Goal: Transaction & Acquisition: Purchase product/service

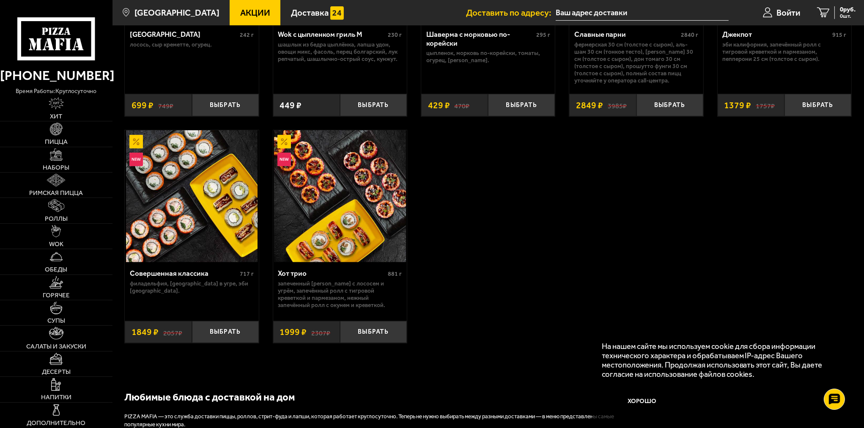
scroll to position [380, 0]
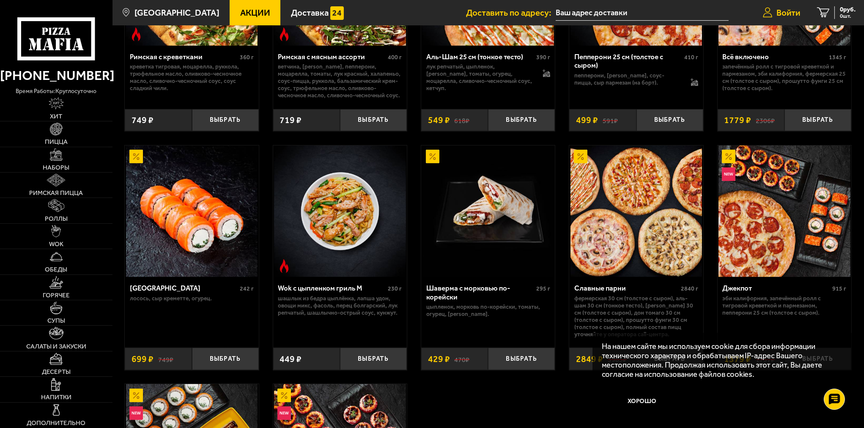
click at [776, 1] on link "Войти" at bounding box center [781, 12] width 54 height 25
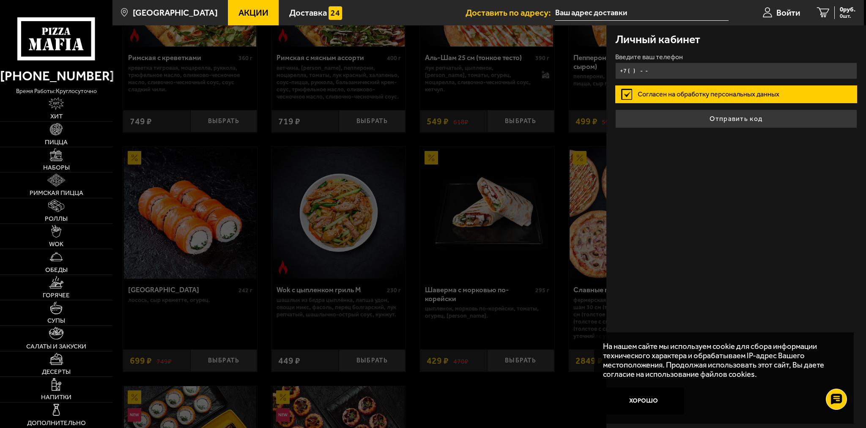
click at [703, 76] on input "+7 ( ) - -" at bounding box center [736, 71] width 242 height 16
click at [636, 69] on input "+7 ( ) - -" at bounding box center [736, 71] width 242 height 16
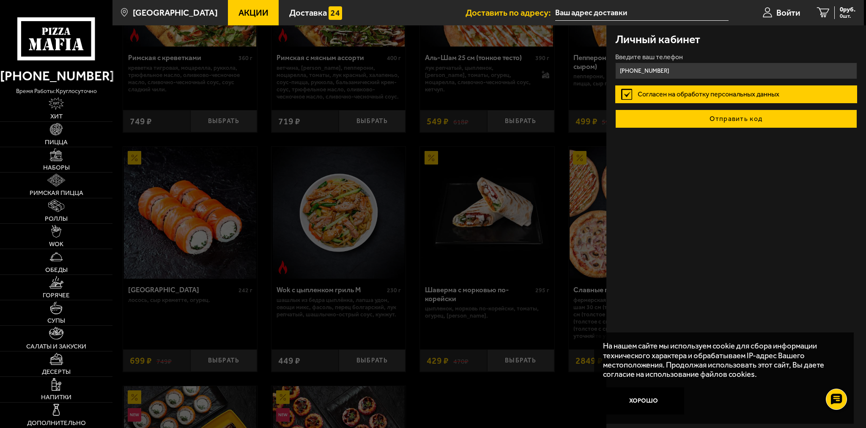
type input "[PHONE_NUMBER]"
click at [643, 118] on button "Отправить код" at bounding box center [736, 118] width 242 height 19
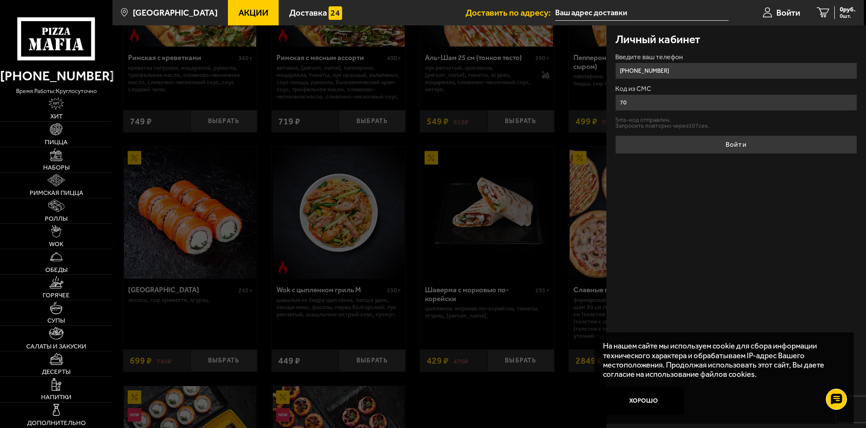
type input "7"
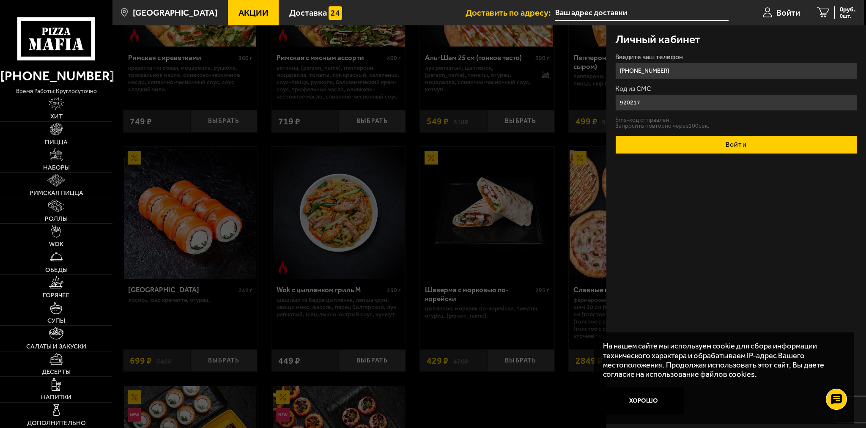
type input "920217"
click at [664, 138] on button "Войти" at bounding box center [736, 144] width 242 height 19
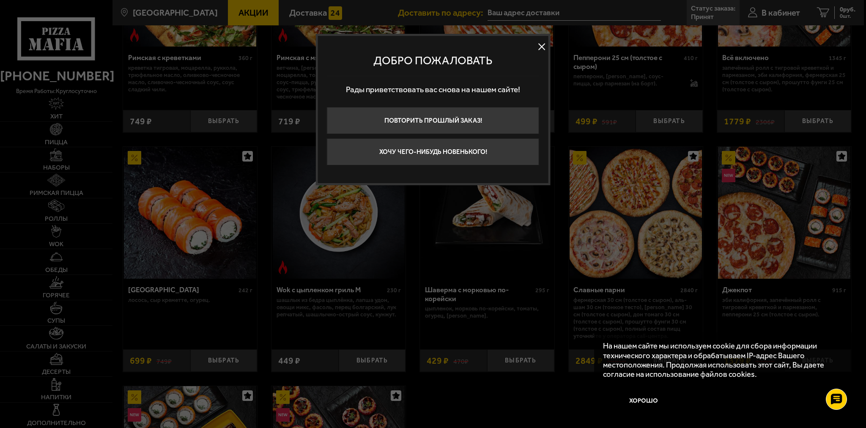
click at [543, 46] on button at bounding box center [541, 46] width 13 height 13
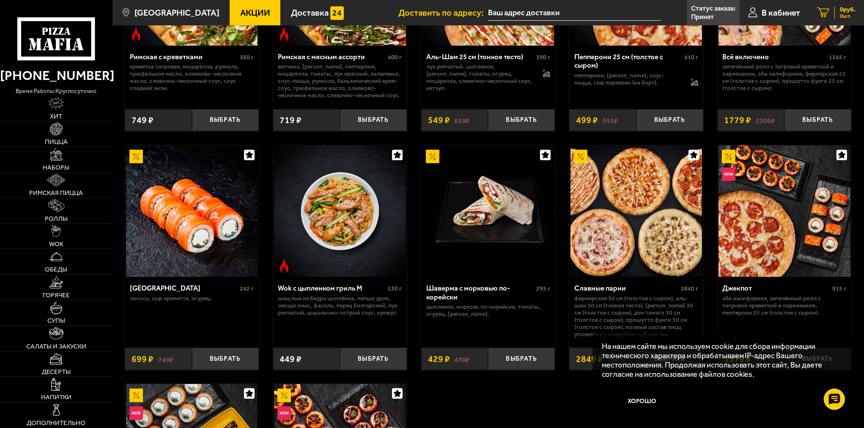
click at [820, 10] on icon at bounding box center [823, 13] width 12 height 10
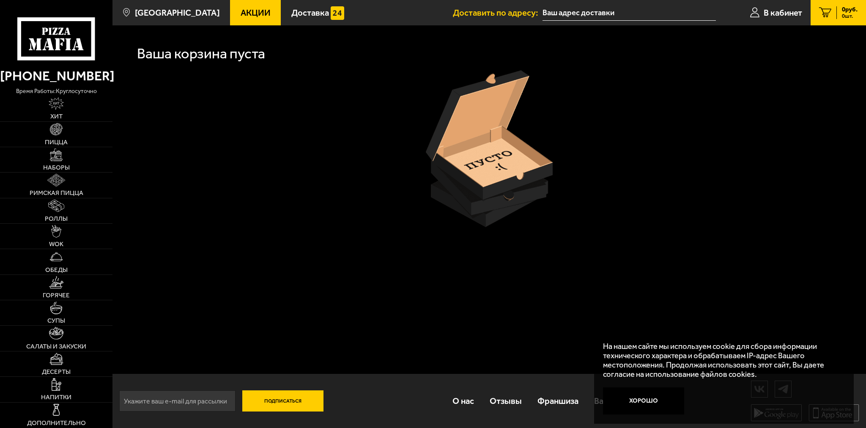
click at [560, 16] on input "text" at bounding box center [628, 13] width 173 height 16
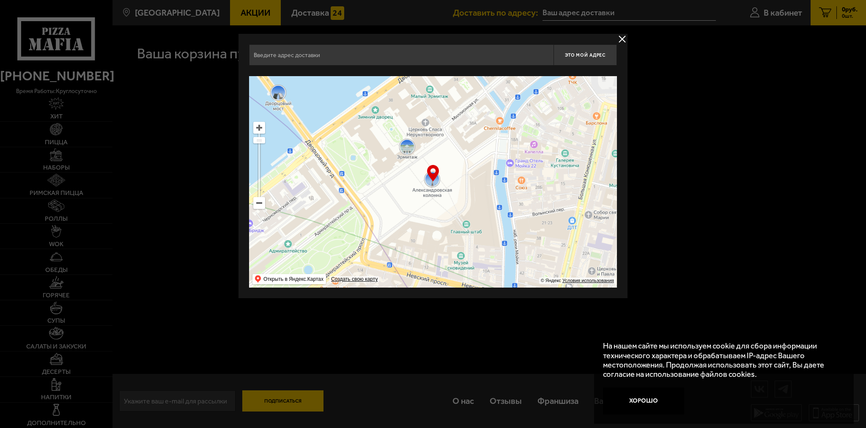
click at [619, 37] on button "delivery type" at bounding box center [622, 39] width 11 height 11
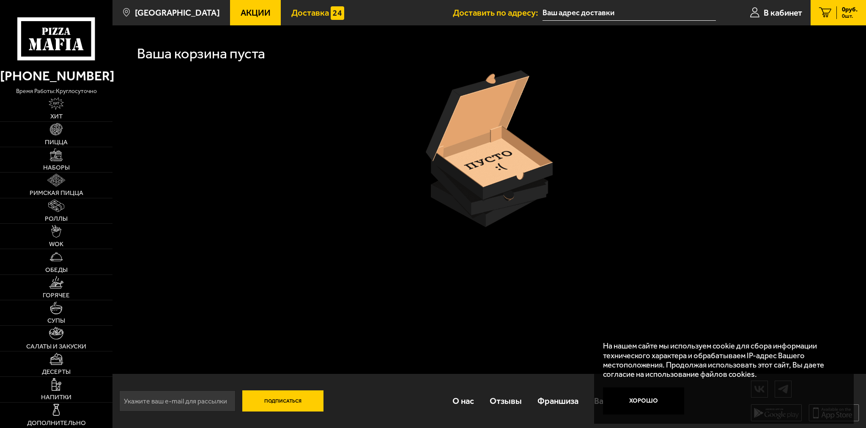
click at [293, 10] on span "Доставка" at bounding box center [310, 12] width 38 height 8
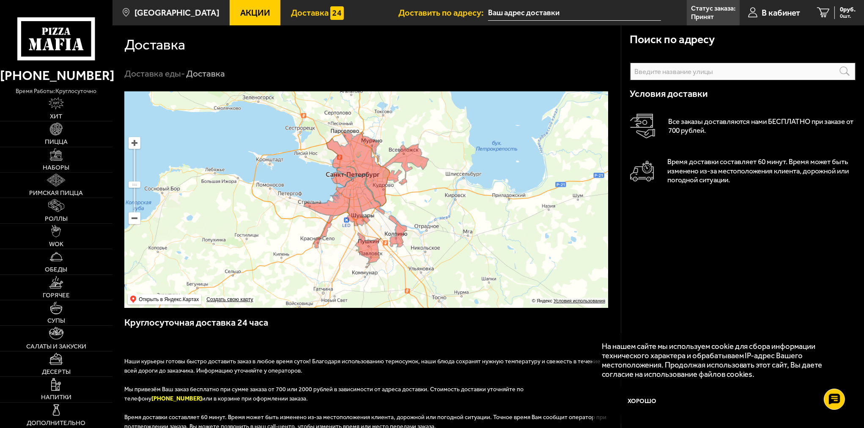
click at [372, 143] on ymaps at bounding box center [366, 199] width 484 height 216
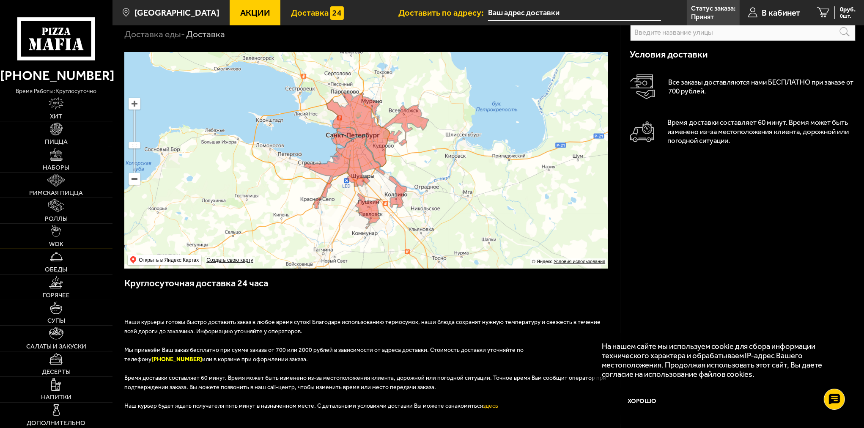
scroll to position [42, 0]
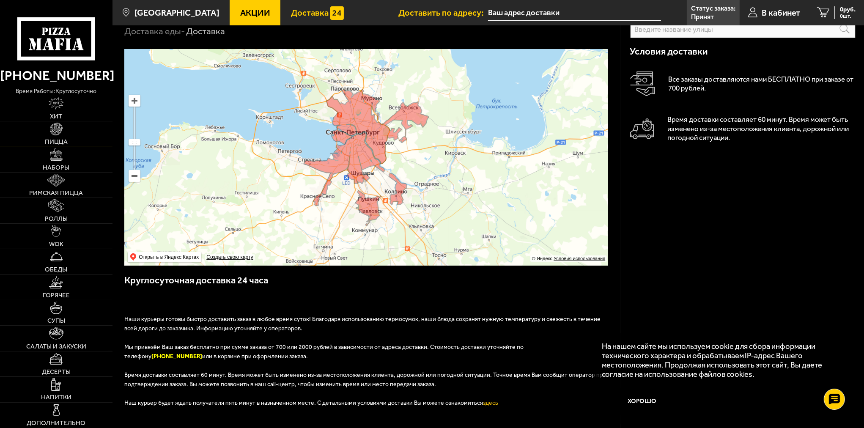
click at [54, 127] on img at bounding box center [56, 129] width 13 height 13
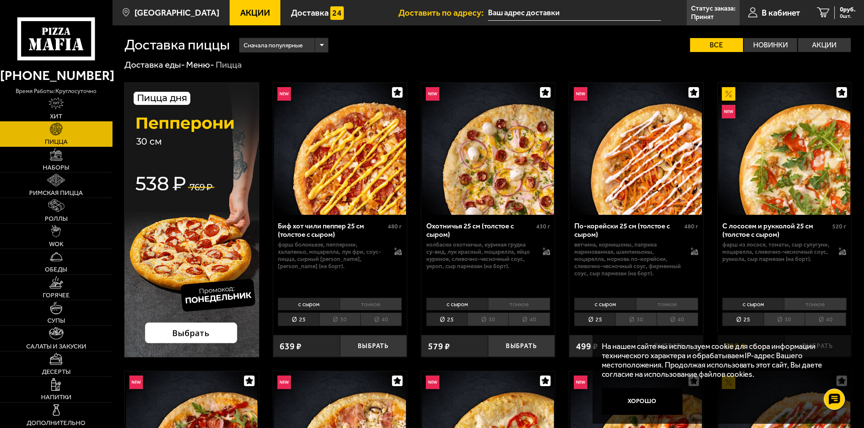
click at [260, 45] on span "Сначала популярные" at bounding box center [273, 45] width 59 height 17
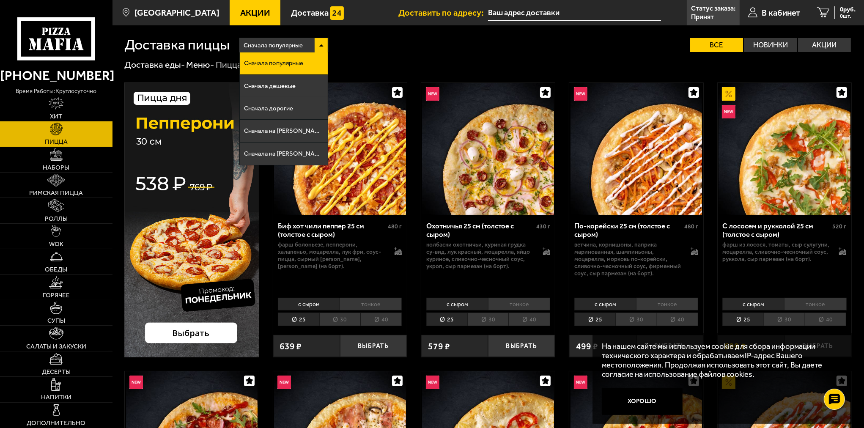
click at [412, 46] on div "Сначала популярные Сначала популярные Сначала дешевые Сначала дорогие Сначала н…" at bounding box center [541, 45] width 622 height 14
click at [319, 44] on div "Сначала популярные" at bounding box center [283, 45] width 89 height 14
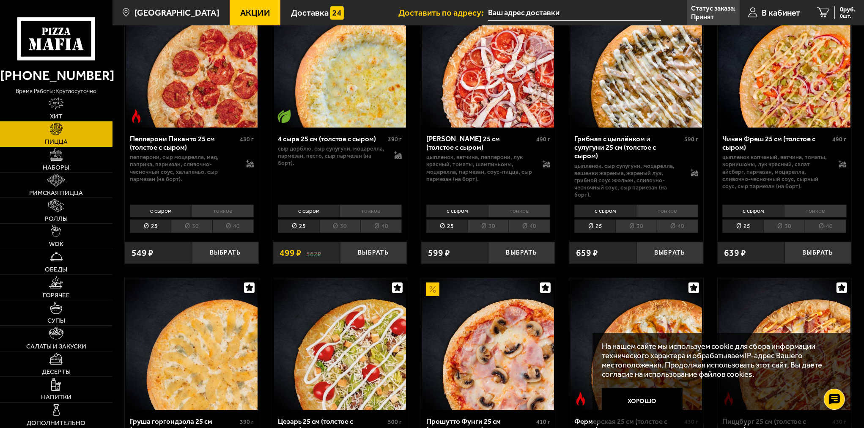
scroll to position [634, 0]
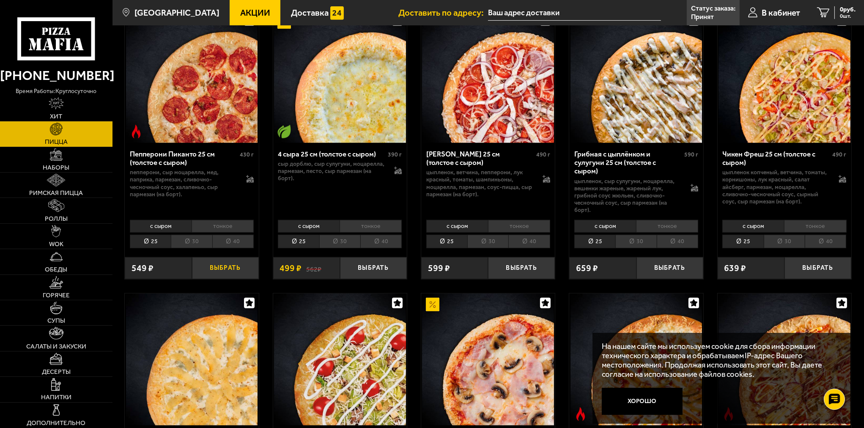
click at [205, 272] on button "Выбрать" at bounding box center [225, 268] width 67 height 22
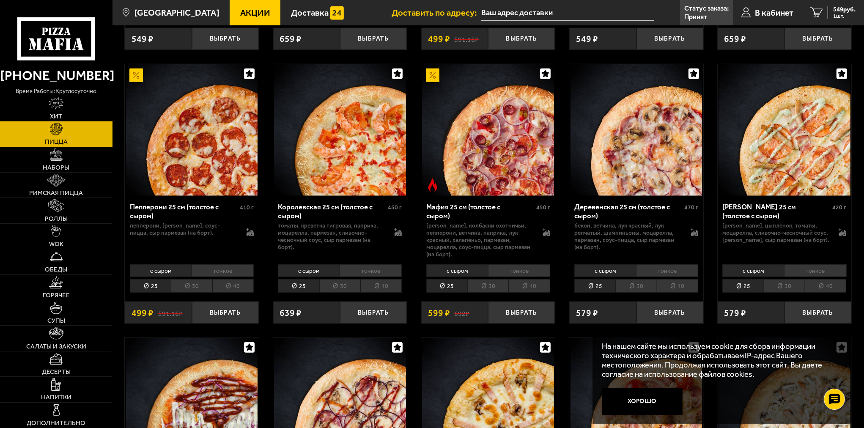
scroll to position [1141, 0]
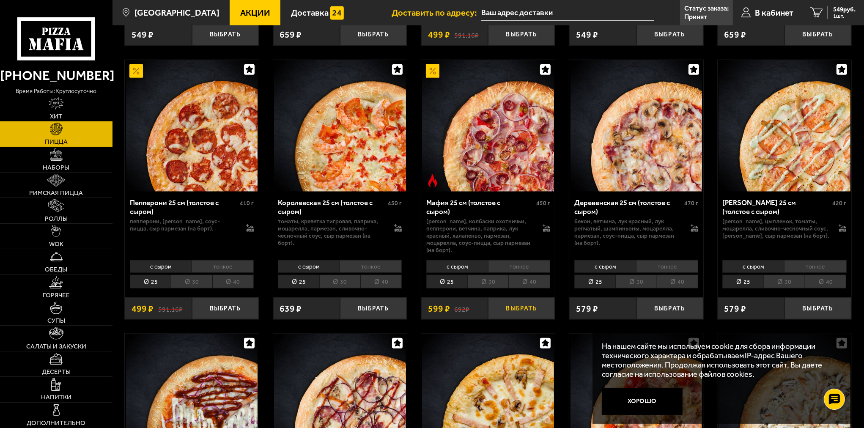
click at [507, 298] on button "Выбрать" at bounding box center [521, 308] width 67 height 22
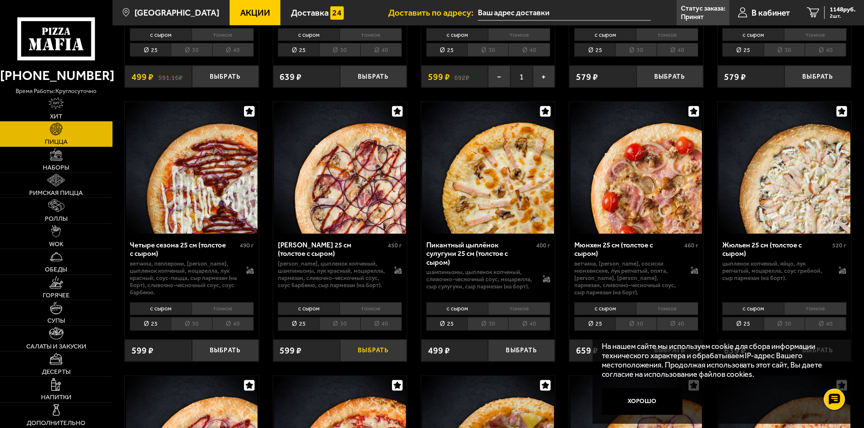
scroll to position [1395, 0]
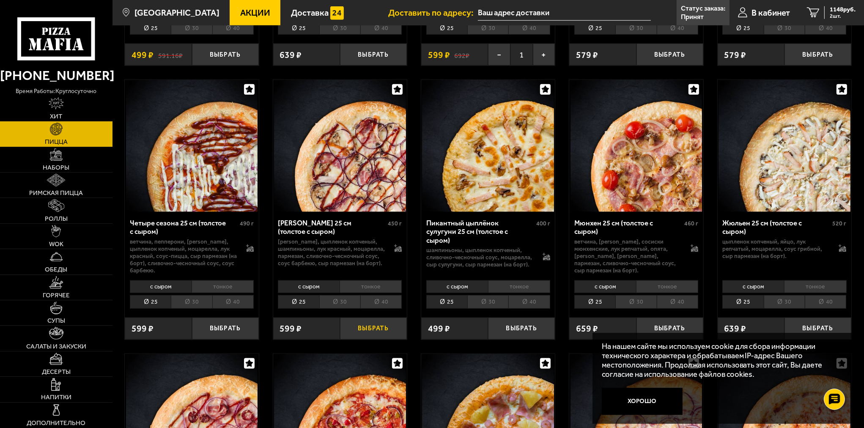
click at [369, 317] on button "Выбрать" at bounding box center [373, 328] width 67 height 22
click at [839, 15] on span "3 шт." at bounding box center [842, 16] width 26 height 5
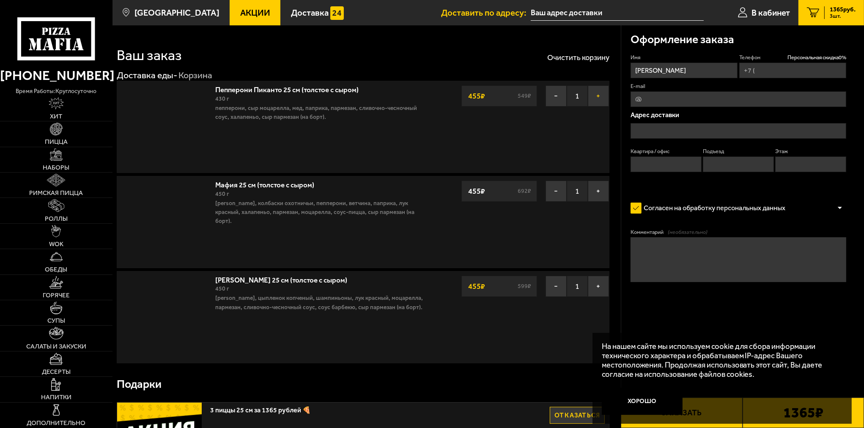
type input "[PHONE_NUMBER]"
type input "[STREET_ADDRESS][PERSON_NAME]"
type input "404"
type input "1"
type input "4"
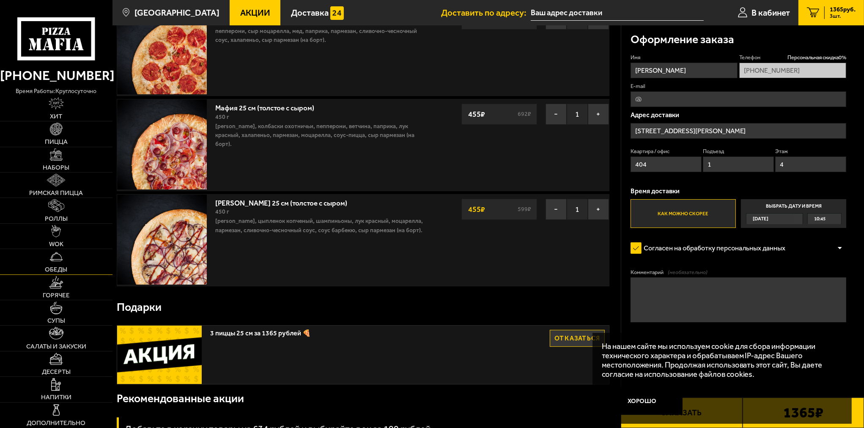
scroll to position [85, 0]
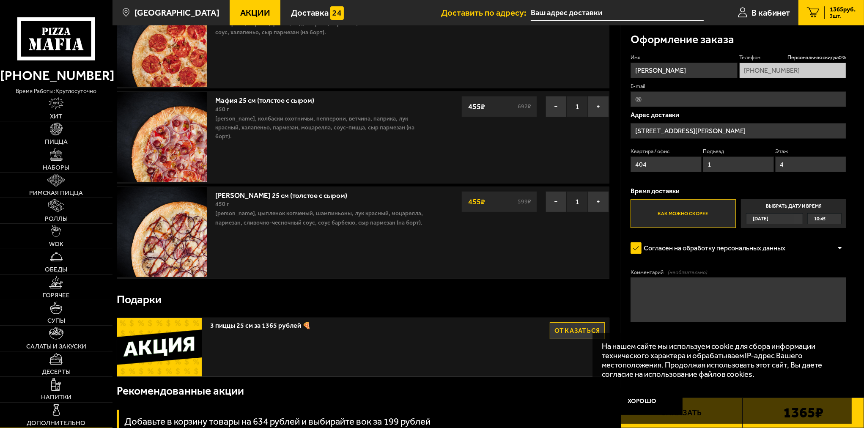
click at [68, 414] on link "Дополнительно" at bounding box center [56, 414] width 112 height 25
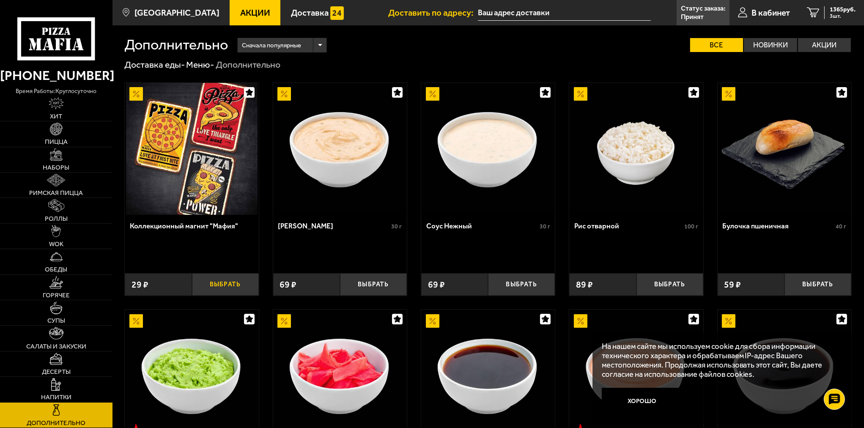
click at [215, 288] on button "Выбрать" at bounding box center [225, 284] width 67 height 22
click at [506, 14] on input "text" at bounding box center [564, 13] width 173 height 16
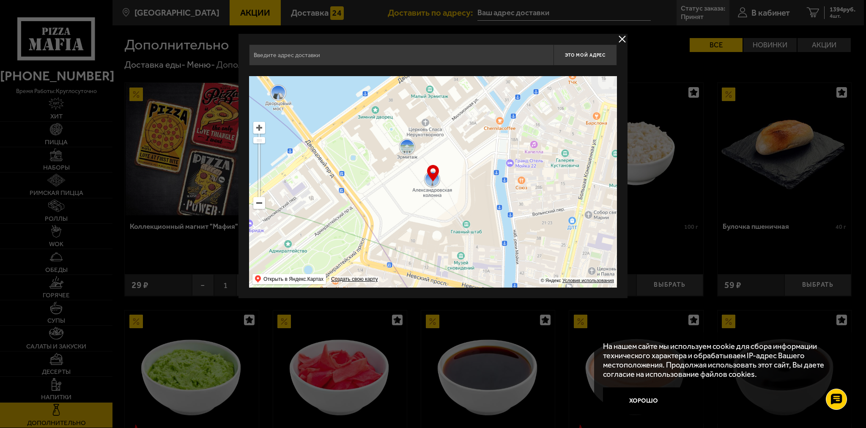
click at [621, 37] on button "delivery type" at bounding box center [622, 39] width 11 height 11
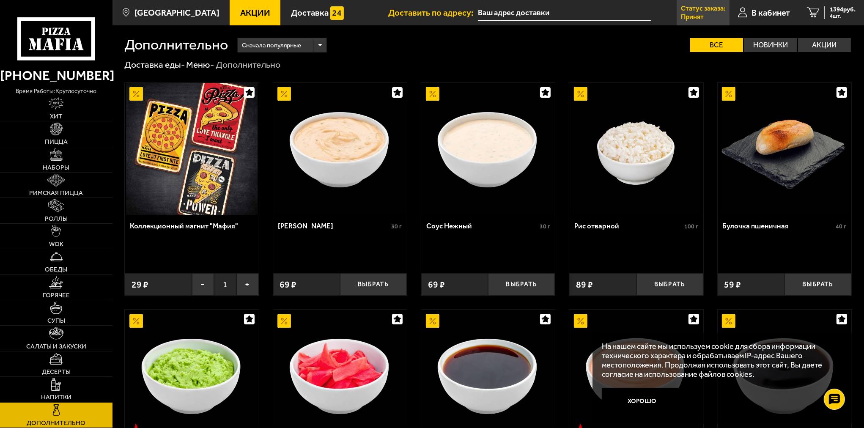
click at [703, 16] on link "Статус заказа: Принят" at bounding box center [702, 12] width 53 height 25
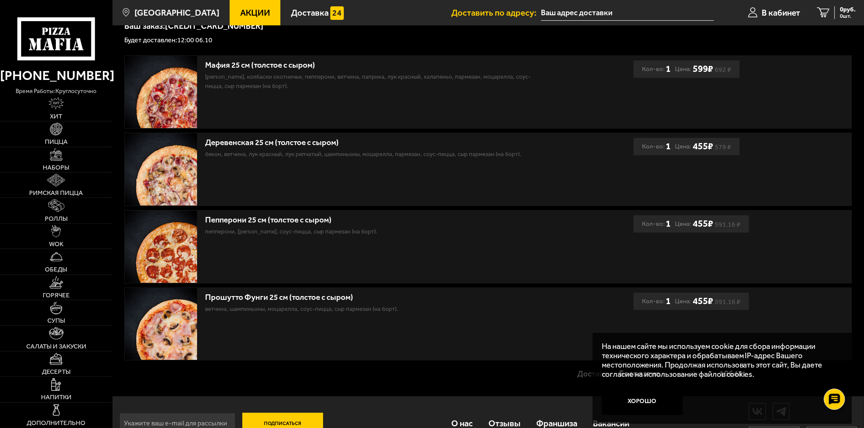
scroll to position [200, 0]
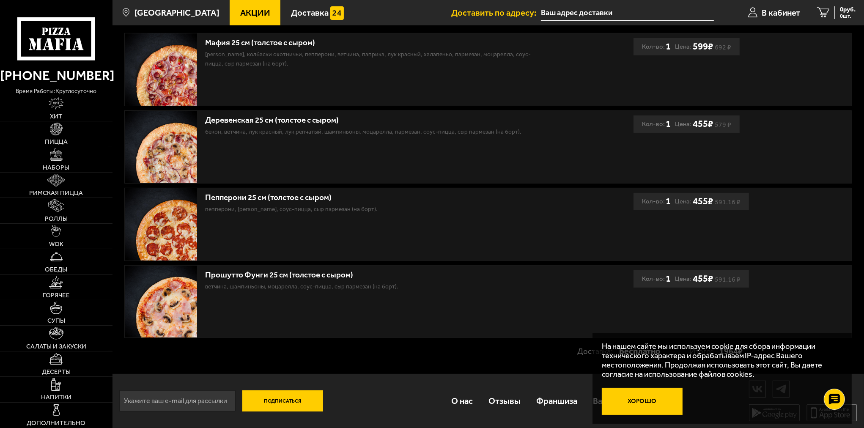
click at [632, 394] on button "Хорошо" at bounding box center [642, 401] width 81 height 27
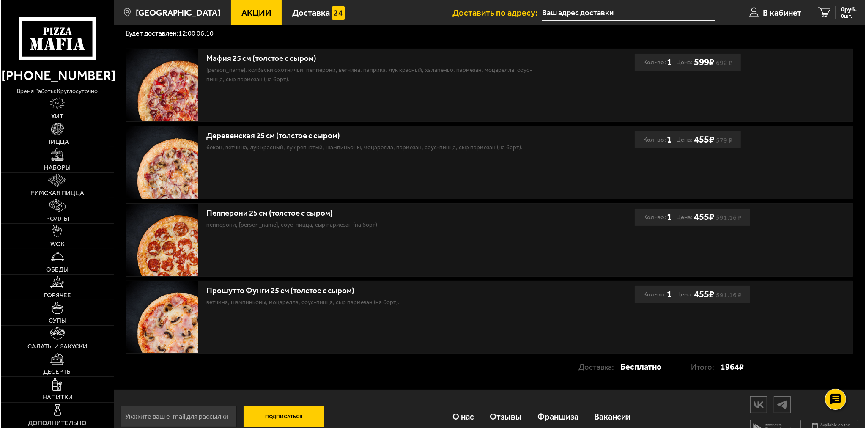
scroll to position [0, 0]
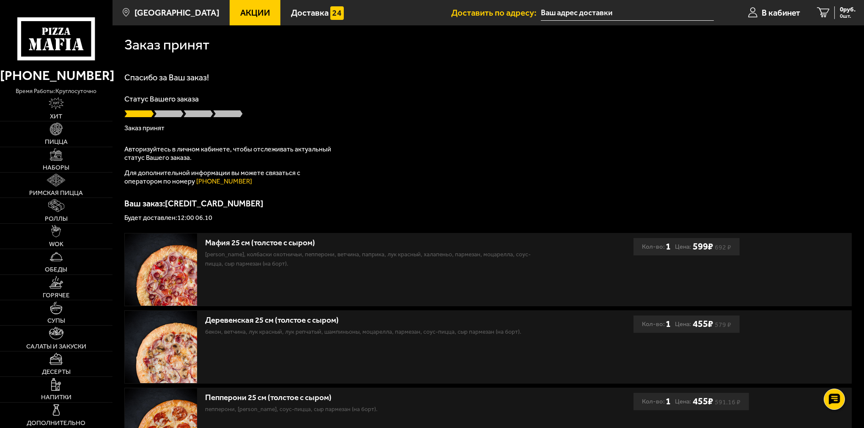
click at [556, 10] on input "text" at bounding box center [627, 13] width 173 height 16
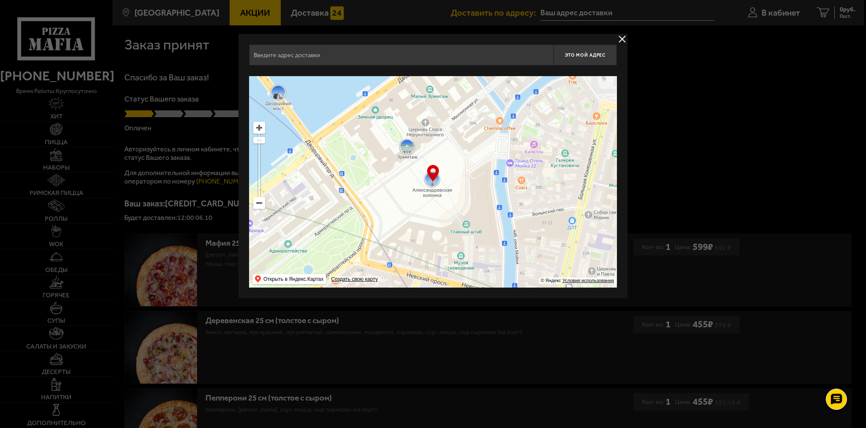
click at [366, 62] on input "text" at bounding box center [401, 54] width 304 height 21
click at [352, 57] on input "text" at bounding box center [401, 54] width 304 height 21
type input "[PERSON_NAME]"
click at [370, 53] on input "[PERSON_NAME]" at bounding box center [401, 54] width 304 height 21
click at [370, 53] on input "text" at bounding box center [401, 54] width 304 height 21
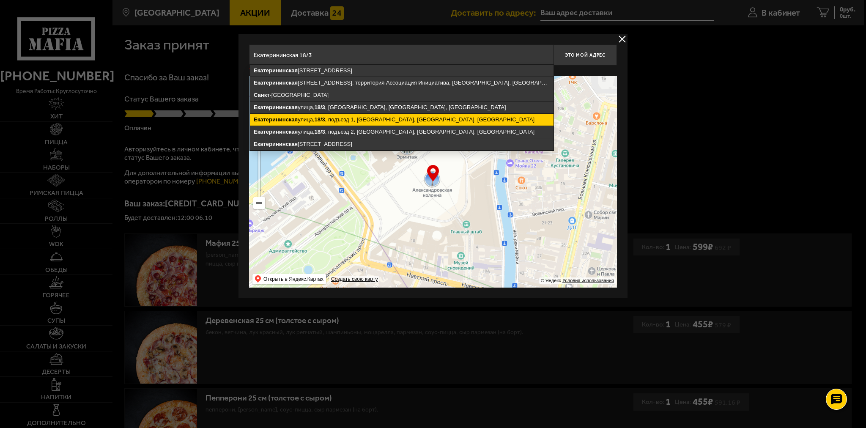
click at [378, 118] on ymaps "[STREET_ADDRESS]" at bounding box center [402, 120] width 304 height 12
type input "[STREET_ADDRESS]"
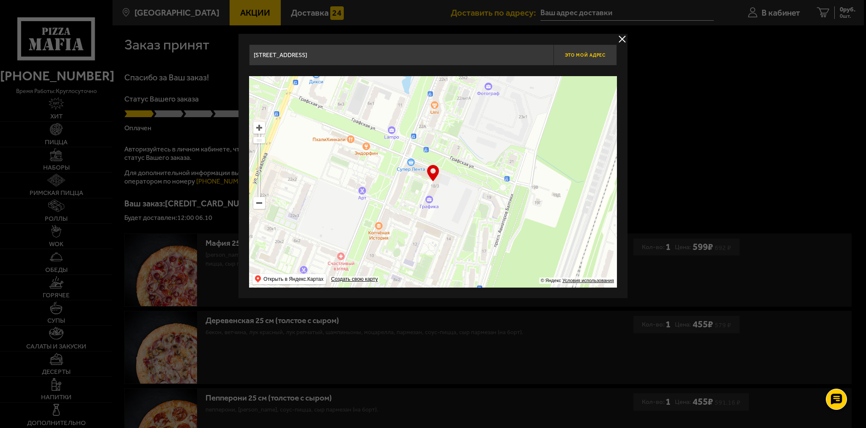
click at [580, 58] on button "Это мой адрес" at bounding box center [584, 54] width 63 height 21
type input "[STREET_ADDRESS]"
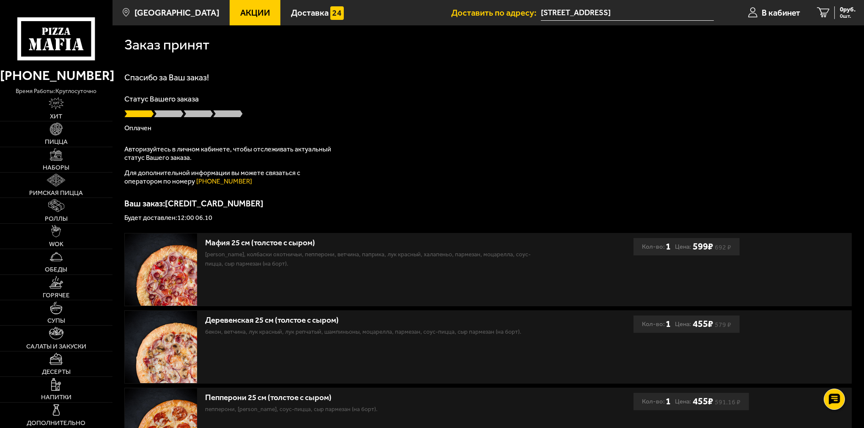
click at [583, 52] on div "Заказ принят" at bounding box center [487, 43] width 727 height 36
click at [843, 9] on span "0 руб." at bounding box center [848, 9] width 16 height 6
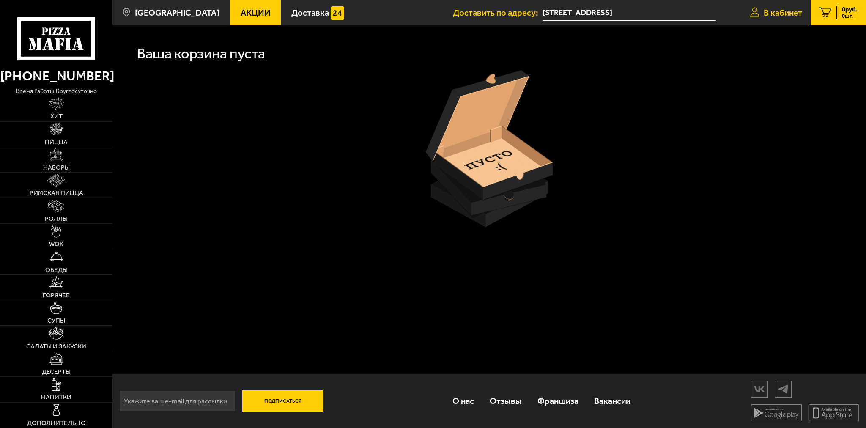
click at [750, 11] on icon at bounding box center [754, 13] width 9 height 11
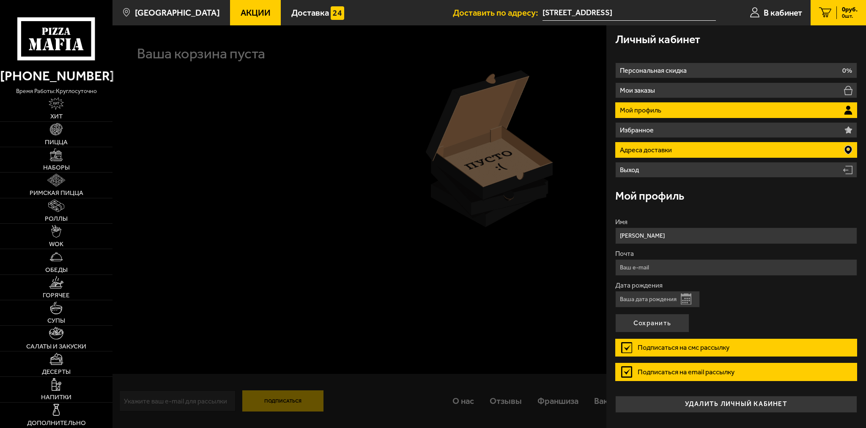
click at [636, 142] on li "Адреса доставки" at bounding box center [736, 150] width 242 height 16
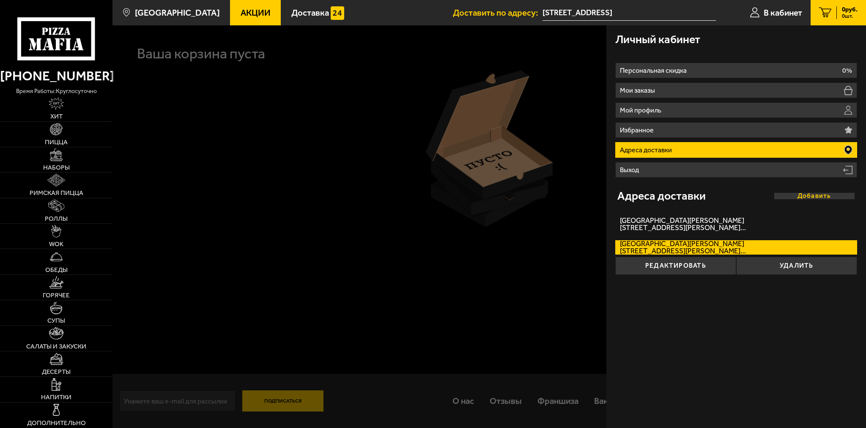
click at [800, 195] on button "Добавить" at bounding box center [814, 195] width 81 height 7
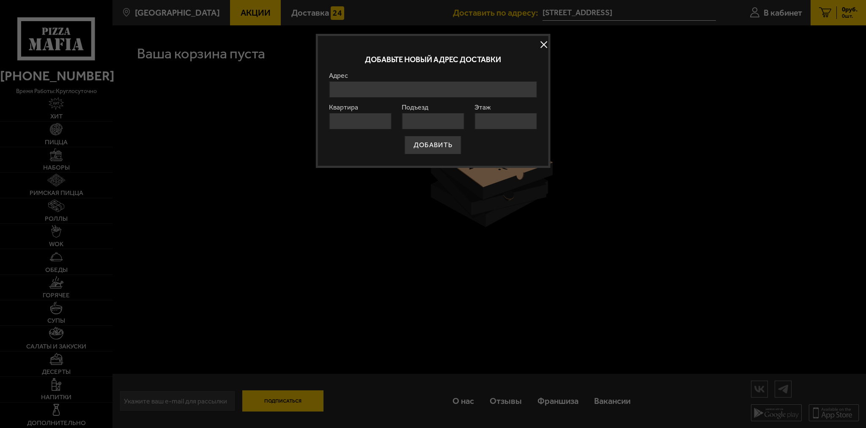
click at [373, 77] on label "Адрес" at bounding box center [433, 75] width 208 height 7
click at [373, 81] on input "Адрес" at bounding box center [433, 89] width 208 height 16
click at [369, 90] on input "Адрес" at bounding box center [433, 89] width 208 height 16
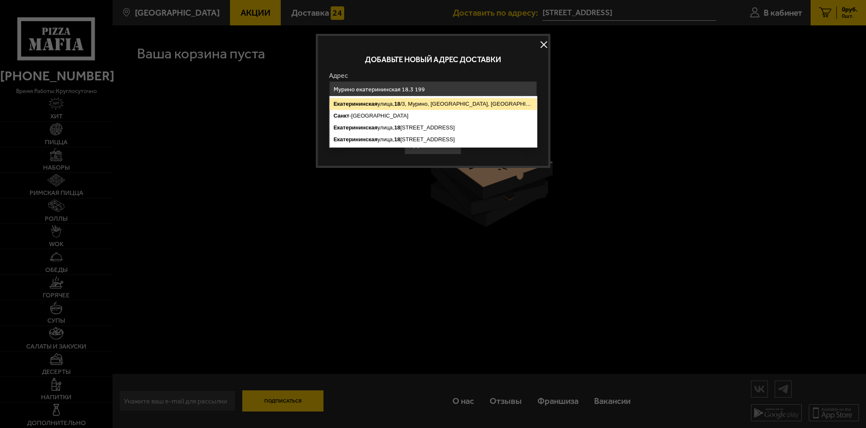
click at [426, 107] on ymaps "[STREET_ADDRESS]" at bounding box center [433, 104] width 207 height 12
type input "[STREET_ADDRESS]"
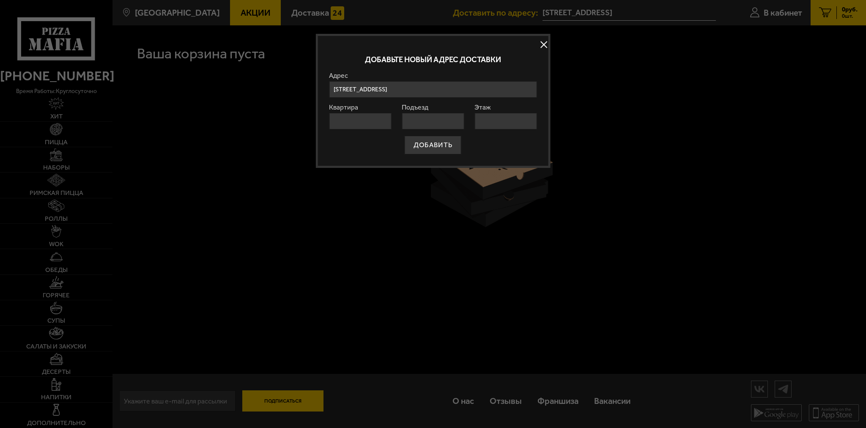
scroll to position [0, 23]
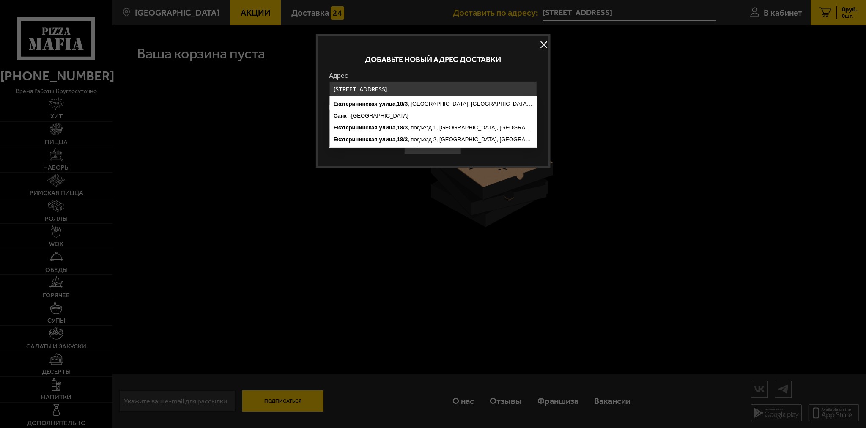
drag, startPoint x: 447, startPoint y: 92, endPoint x: 583, endPoint y: 88, distance: 136.2
click at [583, 88] on main "[GEOGRAPHIC_DATA] Все Акции Доставка Личный кабинет Акции Доставка Доставить по…" at bounding box center [488, 214] width 753 height 428
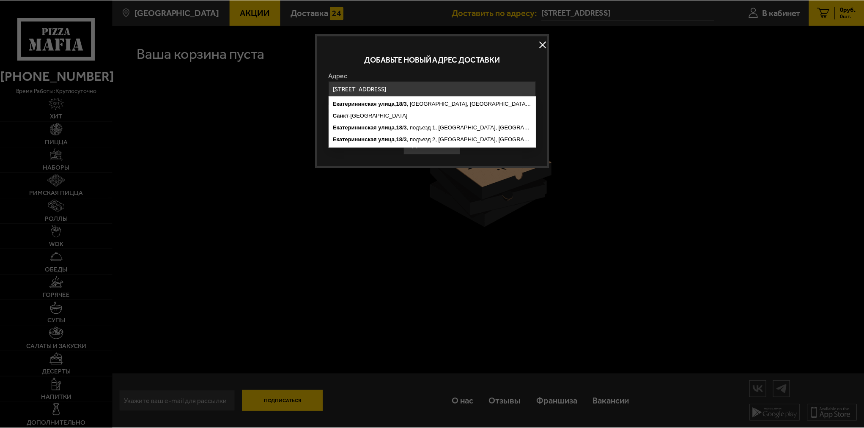
scroll to position [0, 0]
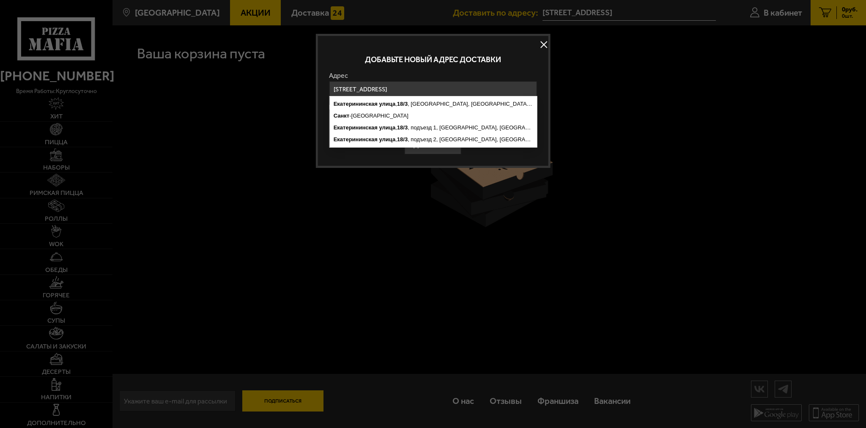
click at [442, 78] on label "Адрес" at bounding box center [433, 75] width 208 height 7
click at [442, 81] on input "[STREET_ADDRESS]" at bounding box center [433, 89] width 208 height 16
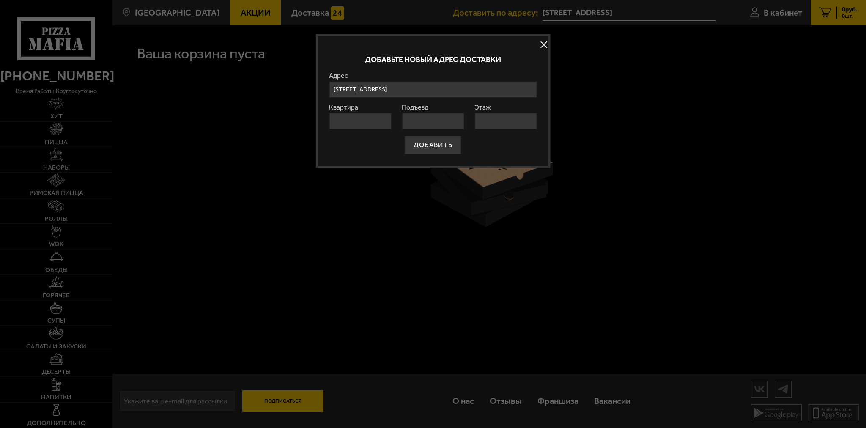
click at [328, 152] on div "Добавьте новый адрес доставки Адрес [STREET_ADDRESS] Подъезд Этаж ДОБАВИТЬ" at bounding box center [433, 101] width 235 height 134
click at [353, 127] on input "Квартира" at bounding box center [360, 121] width 62 height 16
type input "199"
click at [434, 120] on input "Подъезд" at bounding box center [433, 121] width 62 height 16
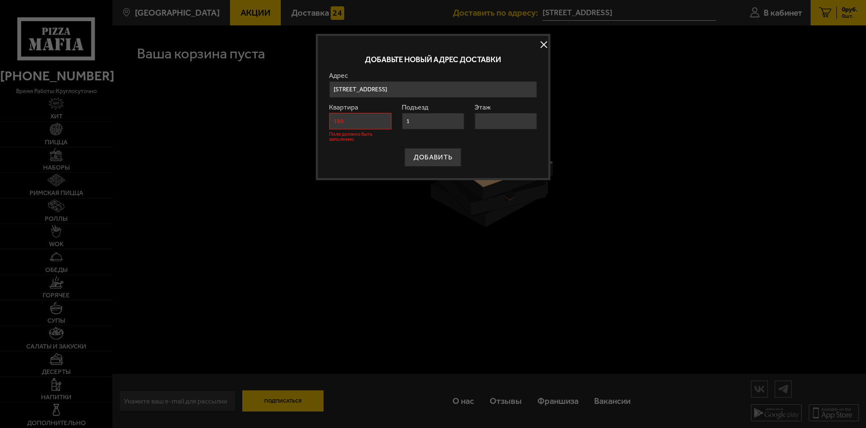
type input "1"
click at [493, 118] on input "Этаж" at bounding box center [505, 121] width 62 height 16
type input "14"
click at [374, 152] on div "ДОБАВИТЬ" at bounding box center [433, 157] width 208 height 19
click at [424, 154] on button "ДОБАВИТЬ" at bounding box center [433, 157] width 57 height 19
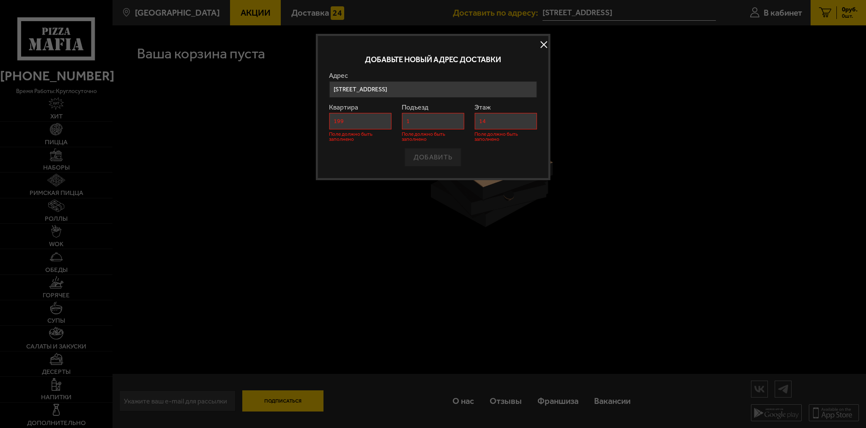
click at [379, 119] on input "199" at bounding box center [360, 121] width 62 height 16
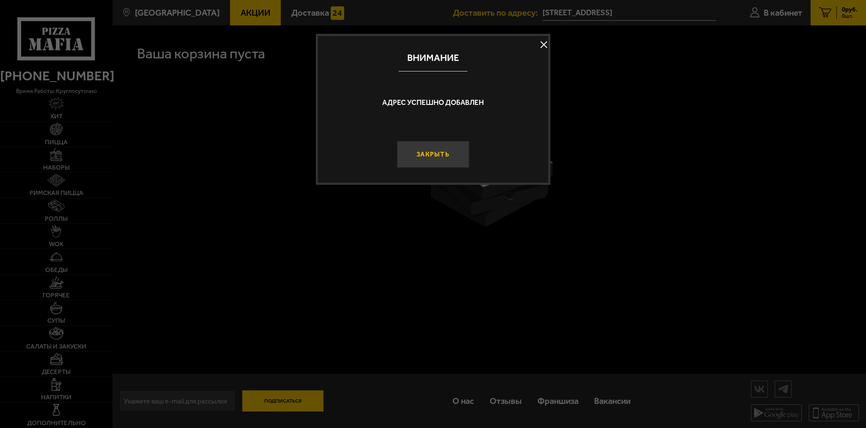
click at [424, 149] on button "Закрыть" at bounding box center [433, 154] width 72 height 27
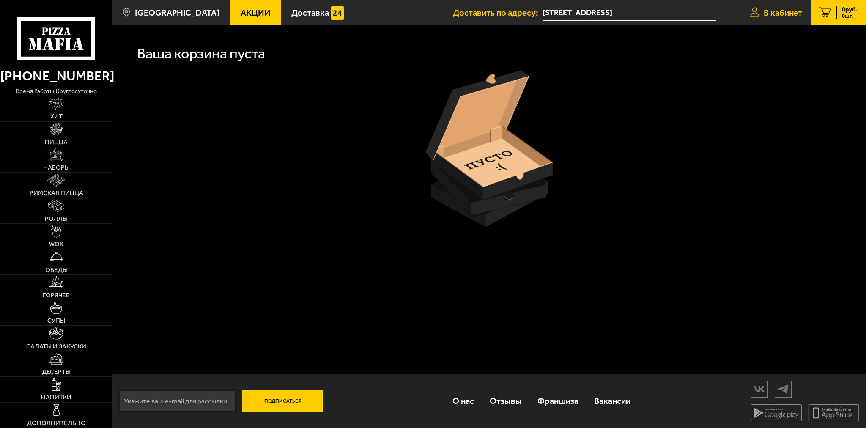
click at [780, 14] on span "В кабинет" at bounding box center [782, 12] width 38 height 8
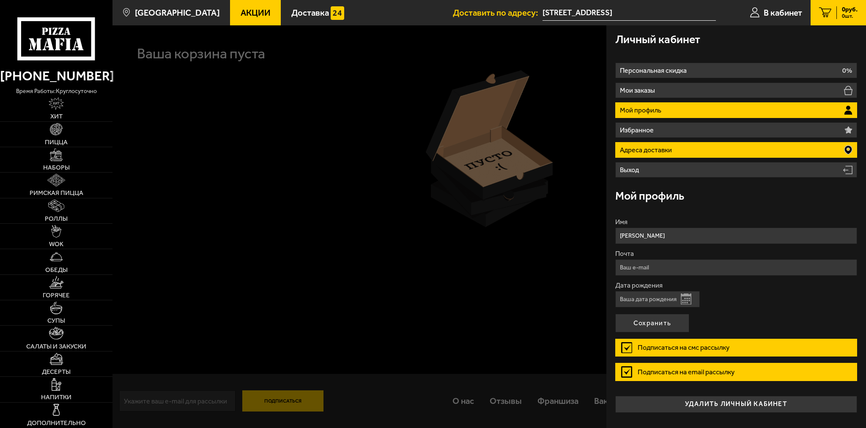
click at [653, 149] on p "Адреса доставки" at bounding box center [647, 150] width 54 height 7
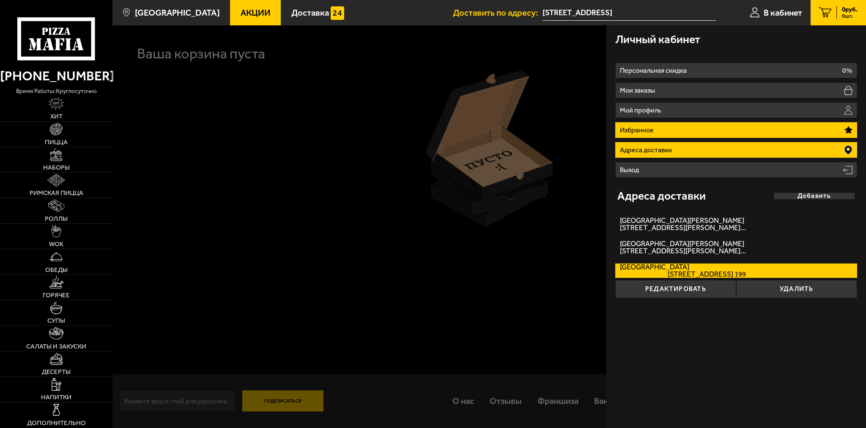
click at [683, 127] on li "Избранное" at bounding box center [736, 130] width 242 height 16
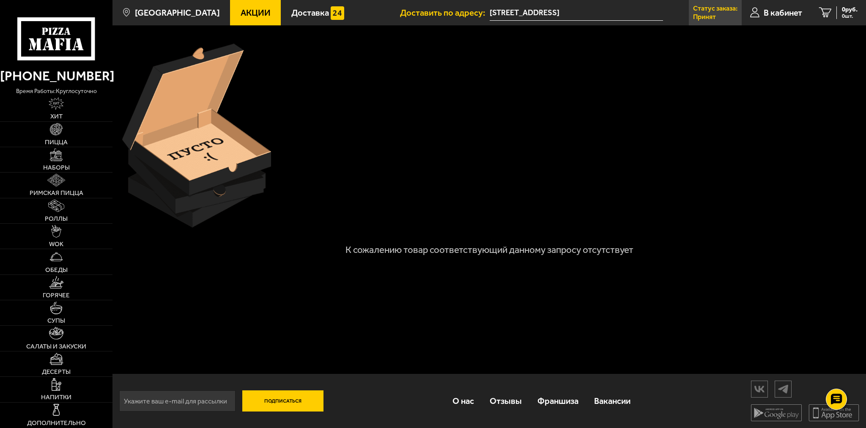
click at [702, 14] on p "Принят" at bounding box center [704, 17] width 23 height 7
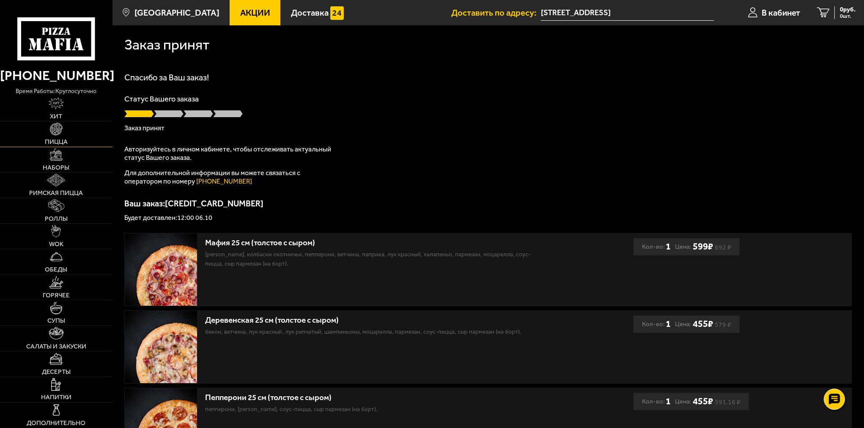
click at [66, 131] on link "Пицца" at bounding box center [56, 133] width 112 height 25
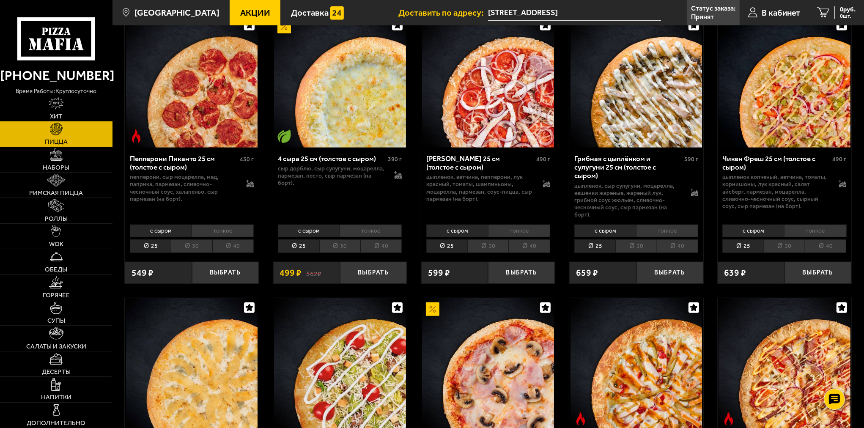
scroll to position [634, 0]
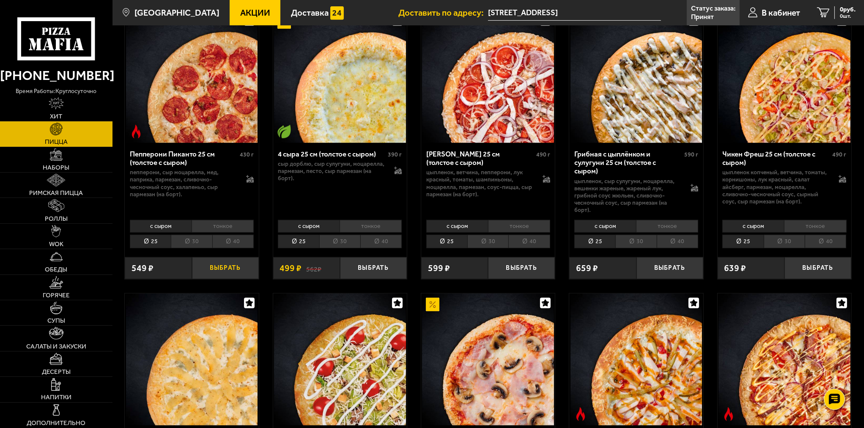
click at [212, 263] on button "Выбрать" at bounding box center [225, 268] width 67 height 22
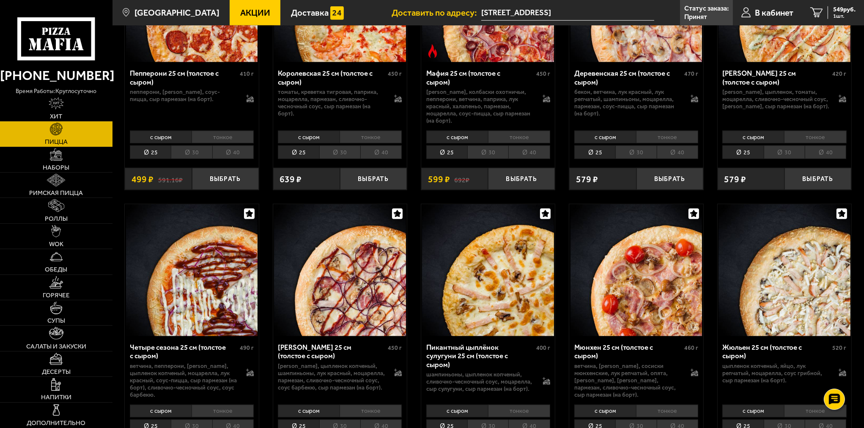
scroll to position [1268, 0]
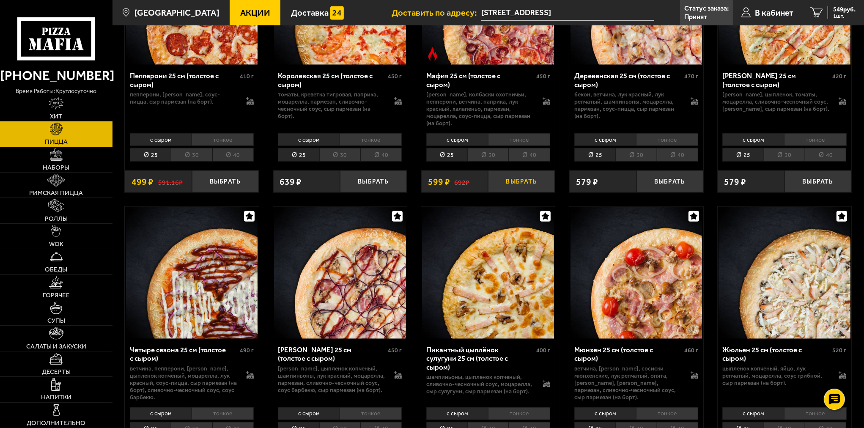
click at [520, 172] on button "Выбрать" at bounding box center [521, 181] width 67 height 22
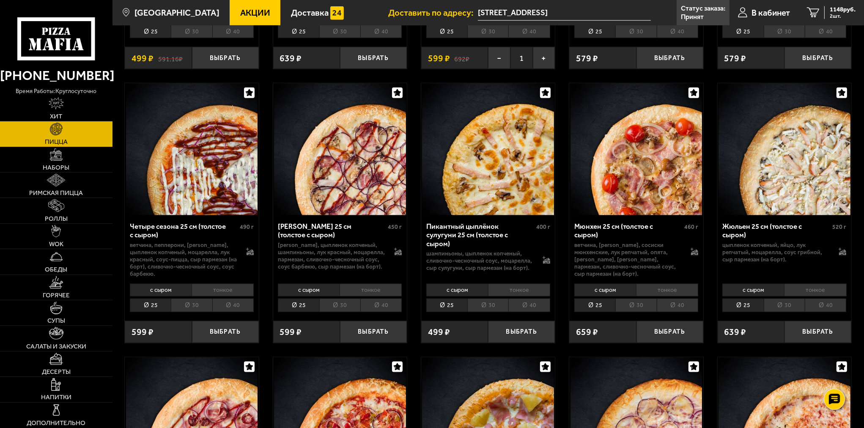
scroll to position [1395, 0]
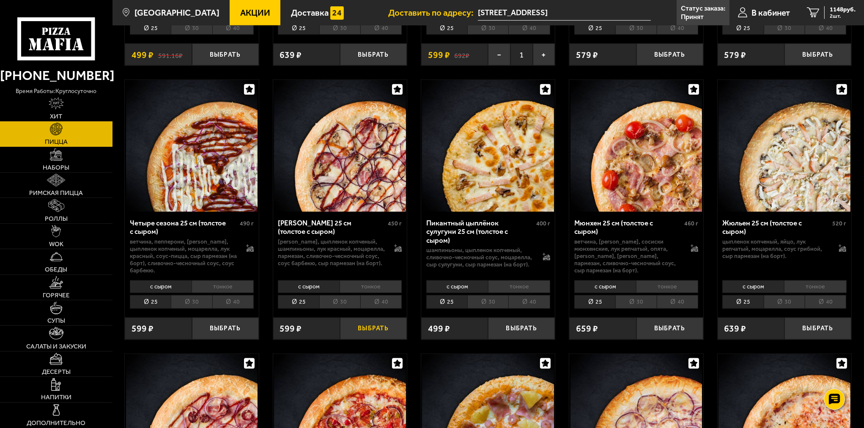
click at [358, 317] on button "Выбрать" at bounding box center [373, 328] width 67 height 22
click at [825, 14] on div "1365 руб. 3 шт." at bounding box center [839, 12] width 31 height 13
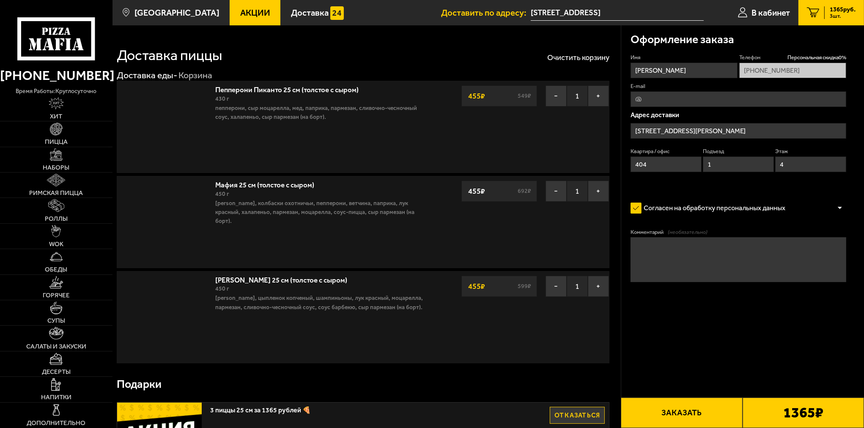
type input "[STREET_ADDRESS]"
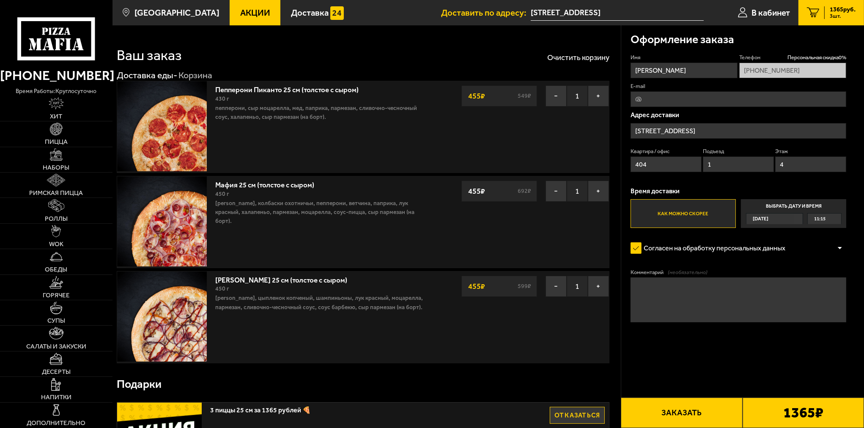
click at [664, 134] on input "[STREET_ADDRESS]" at bounding box center [738, 131] width 216 height 16
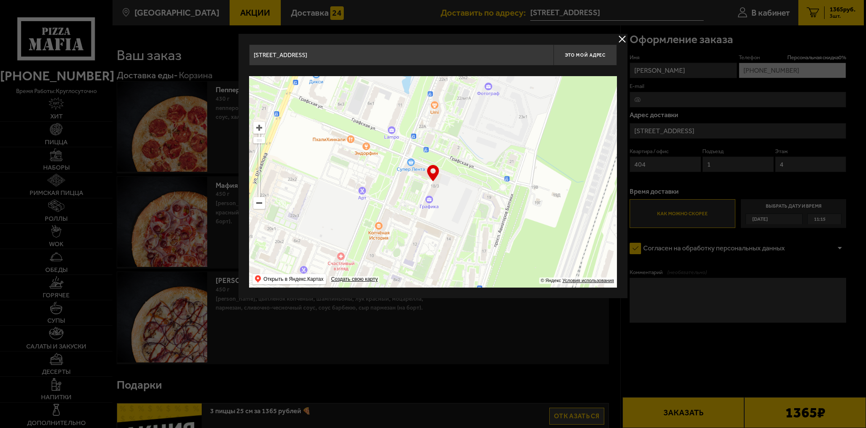
click at [622, 37] on button "delivery type" at bounding box center [622, 39] width 11 height 11
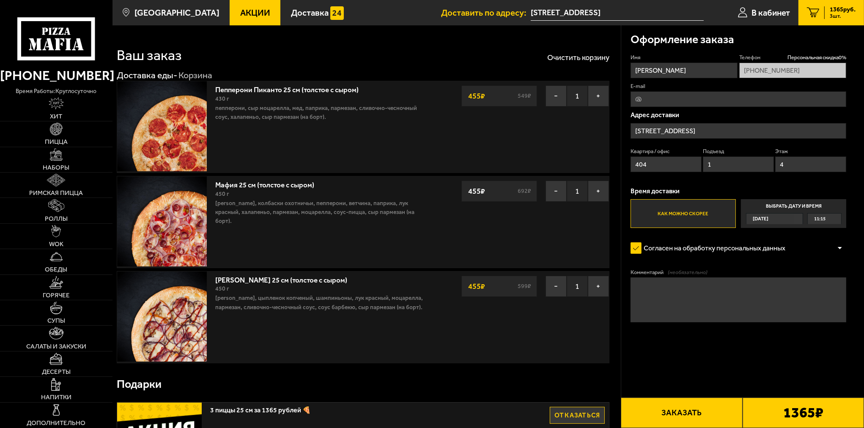
drag, startPoint x: 670, startPoint y: 166, endPoint x: 618, endPoint y: 161, distance: 52.2
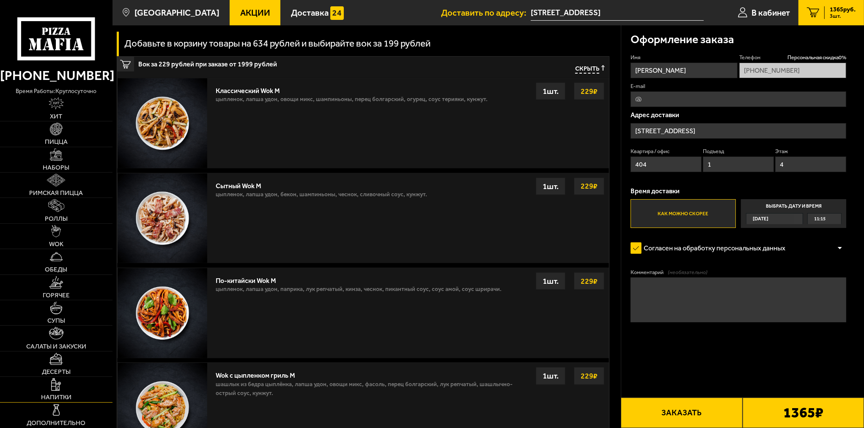
scroll to position [465, 0]
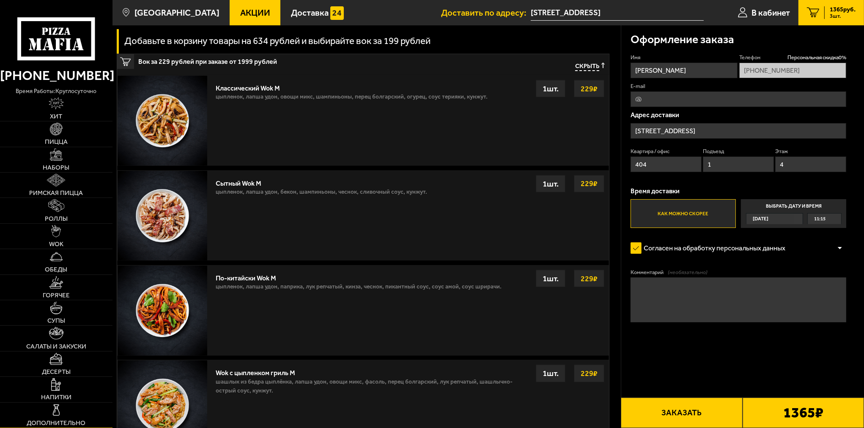
click at [64, 413] on link "Дополнительно" at bounding box center [56, 414] width 112 height 25
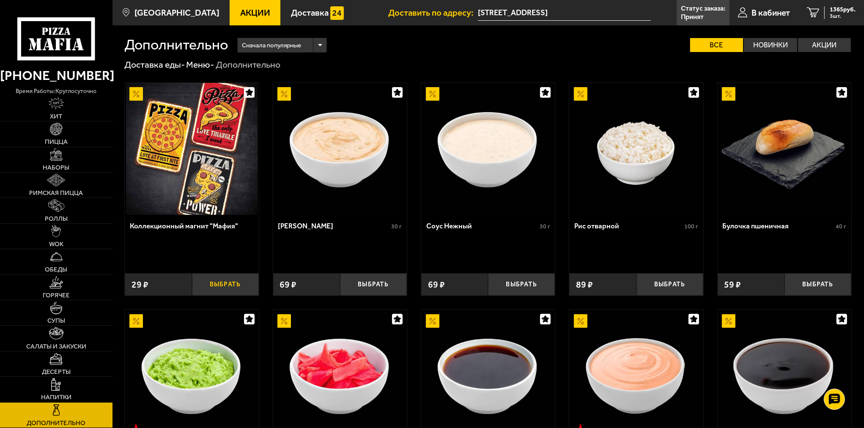
click at [244, 285] on button "Выбрать" at bounding box center [225, 284] width 67 height 22
click at [825, 6] on div "1394 руб. 4 шт." at bounding box center [839, 12] width 31 height 13
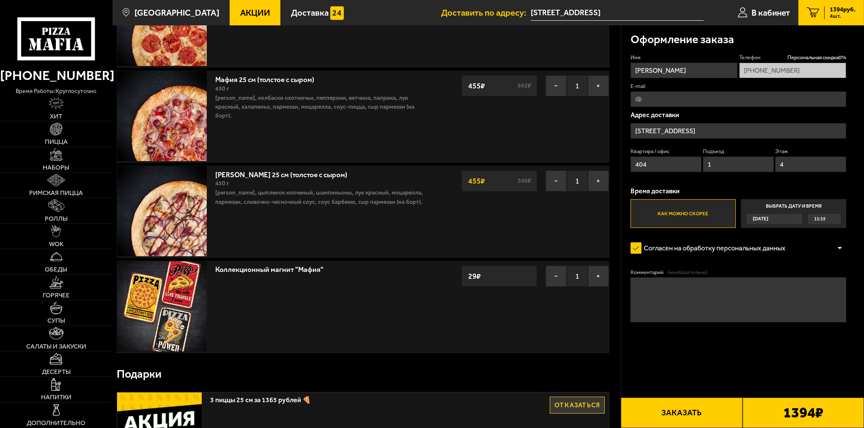
scroll to position [127, 0]
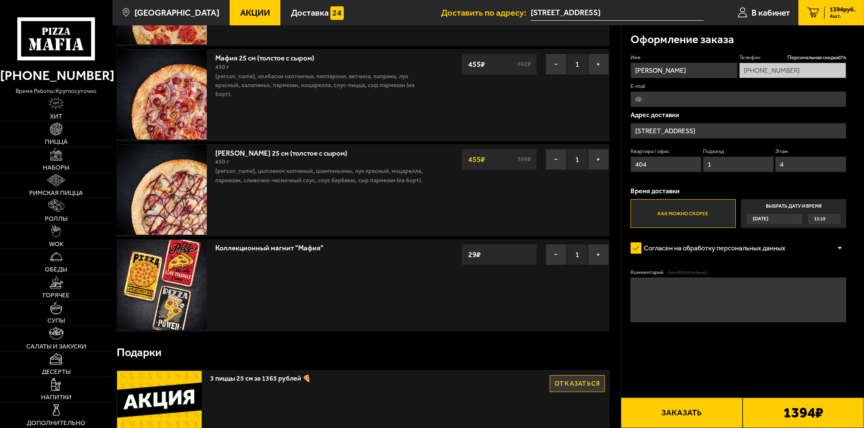
click at [676, 101] on input "E-mail" at bounding box center [738, 99] width 216 height 16
type input "[EMAIL_ADDRESS][DOMAIN_NAME]"
click at [678, 167] on input "404" at bounding box center [665, 164] width 71 height 16
drag, startPoint x: 678, startPoint y: 167, endPoint x: 610, endPoint y: 154, distance: 68.8
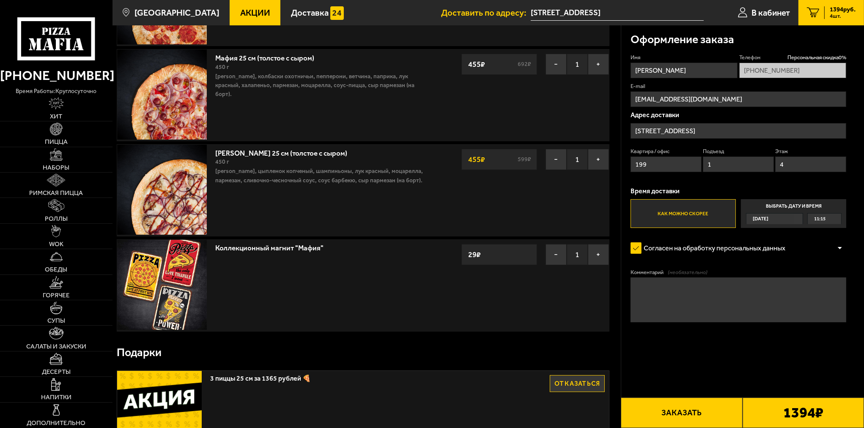
type input "199"
drag, startPoint x: 800, startPoint y: 162, endPoint x: 768, endPoint y: 168, distance: 32.2
click at [768, 168] on div "[STREET_ADDRESS]" at bounding box center [738, 162] width 216 height 29
click at [780, 165] on input "4" at bounding box center [810, 164] width 71 height 16
click at [770, 208] on label "Выбрать дату и время [DATE] 11:15" at bounding box center [793, 213] width 105 height 29
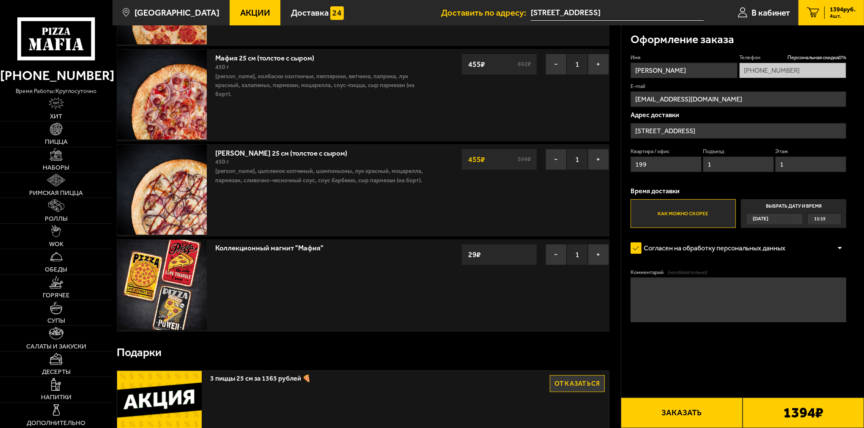
click at [0, 0] on input "Выбрать дату и время [DATE] 11:15" at bounding box center [0, 0] width 0 height 0
click at [793, 167] on input "1" at bounding box center [810, 164] width 71 height 16
type input "14"
click at [785, 178] on div "Имя [PERSON_NAME] Телефон Персональная скидка 0 % [PHONE_NUMBER] E-mail [EMAIL_…" at bounding box center [738, 141] width 216 height 174
click at [706, 218] on label "Как можно скорее" at bounding box center [682, 213] width 105 height 29
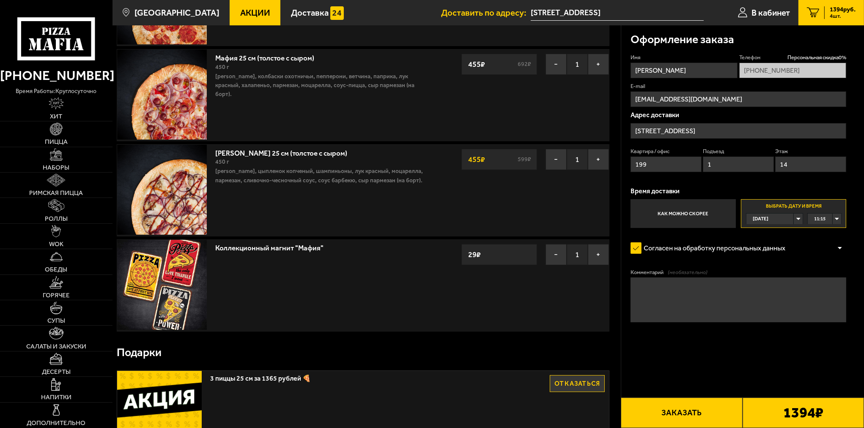
click at [0, 0] on input "Как можно скорее" at bounding box center [0, 0] width 0 height 0
click at [677, 304] on textarea "Комментарий (необязательно)" at bounding box center [738, 299] width 216 height 45
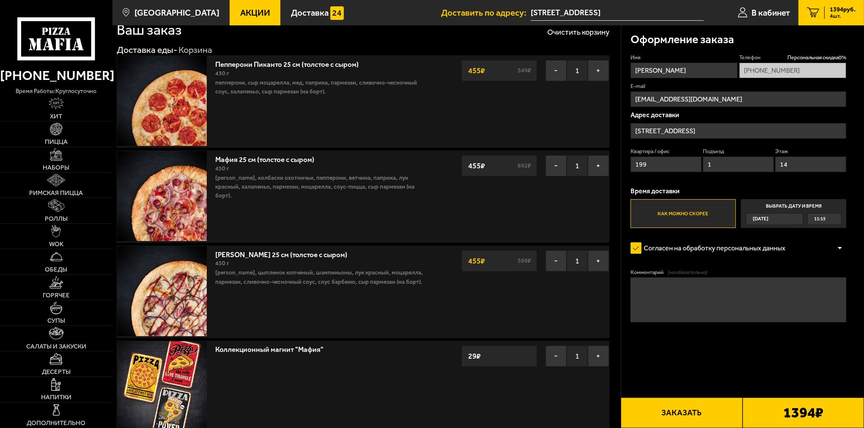
scroll to position [0, 0]
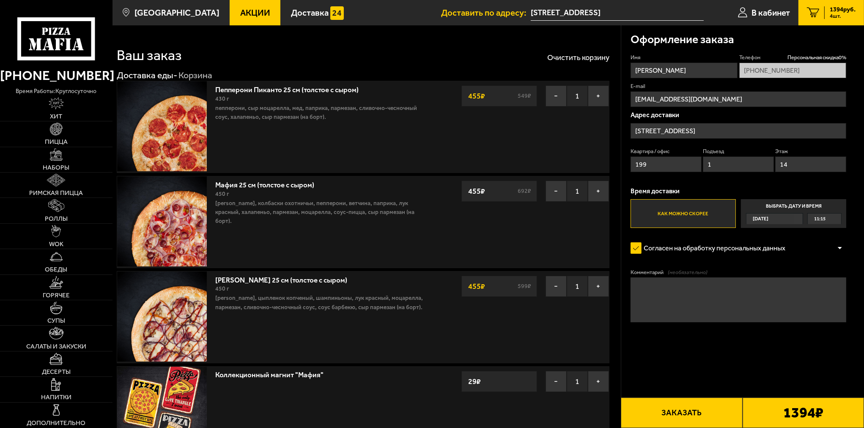
click at [805, 130] on input "[STREET_ADDRESS]" at bounding box center [738, 131] width 216 height 16
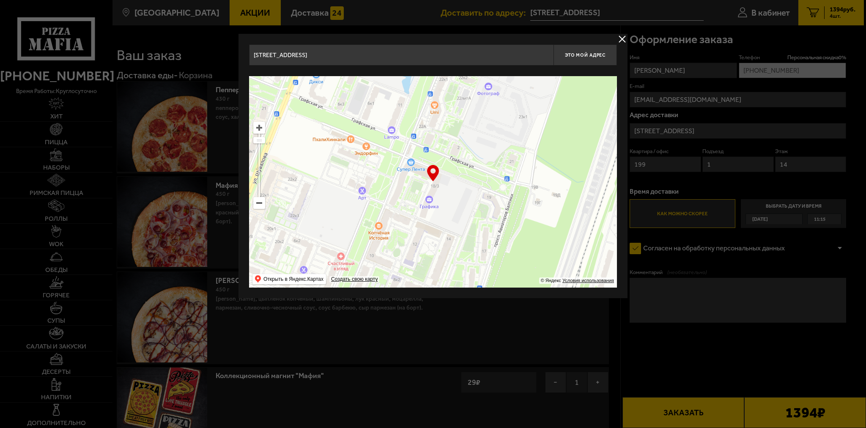
click at [618, 36] on button "delivery type" at bounding box center [622, 39] width 11 height 11
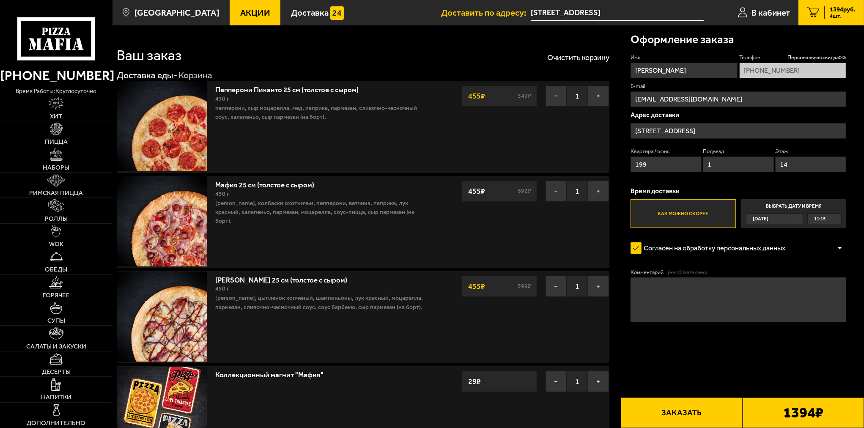
click at [709, 410] on button "Заказать" at bounding box center [681, 412] width 121 height 30
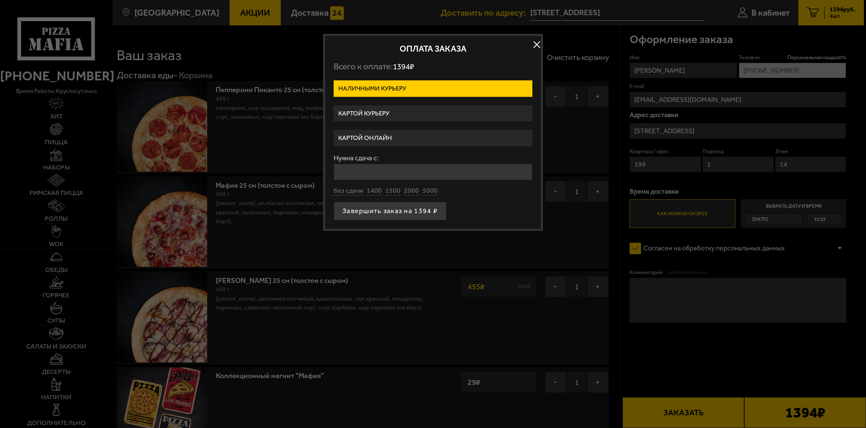
click at [380, 108] on label "Картой курьеру" at bounding box center [433, 113] width 199 height 16
click at [0, 0] on input "Картой курьеру" at bounding box center [0, 0] width 0 height 0
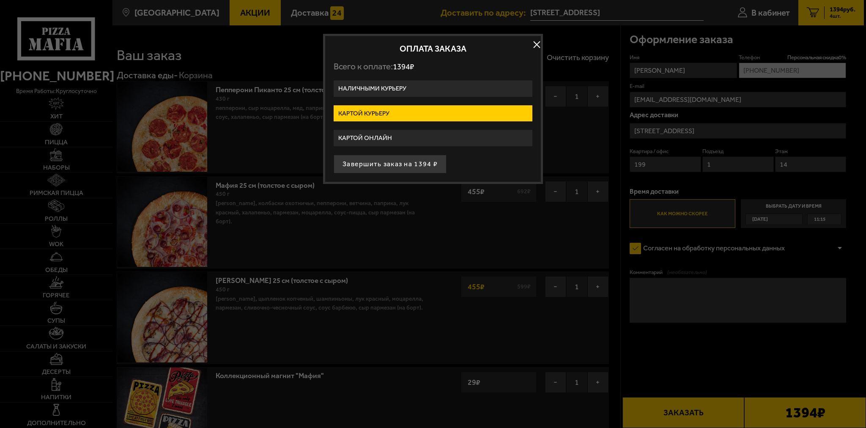
click at [382, 85] on label "Наличными курьеру" at bounding box center [433, 88] width 199 height 16
click at [0, 0] on input "Наличными курьеру" at bounding box center [0, 0] width 0 height 0
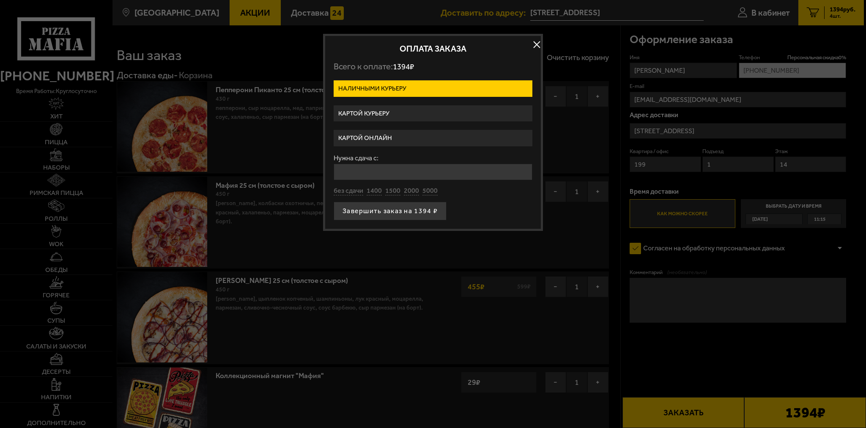
click at [369, 114] on label "Картой курьеру" at bounding box center [433, 113] width 199 height 16
click at [0, 0] on input "Картой курьеру" at bounding box center [0, 0] width 0 height 0
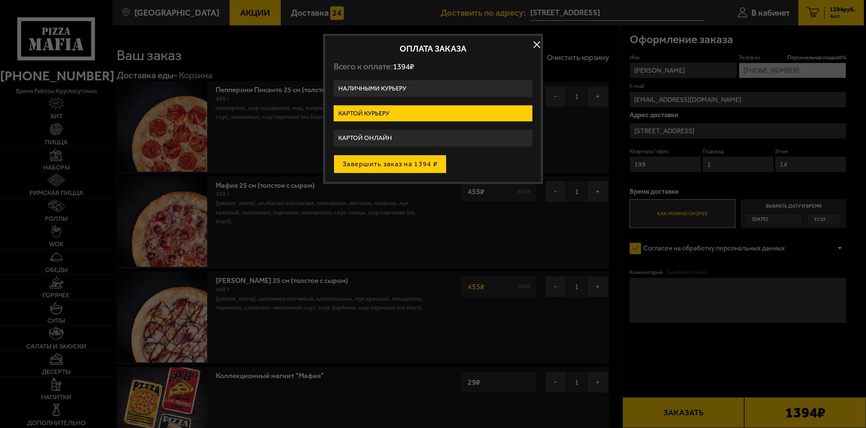
click at [359, 155] on button "Завершить заказ на 1394 ₽" at bounding box center [390, 164] width 113 height 19
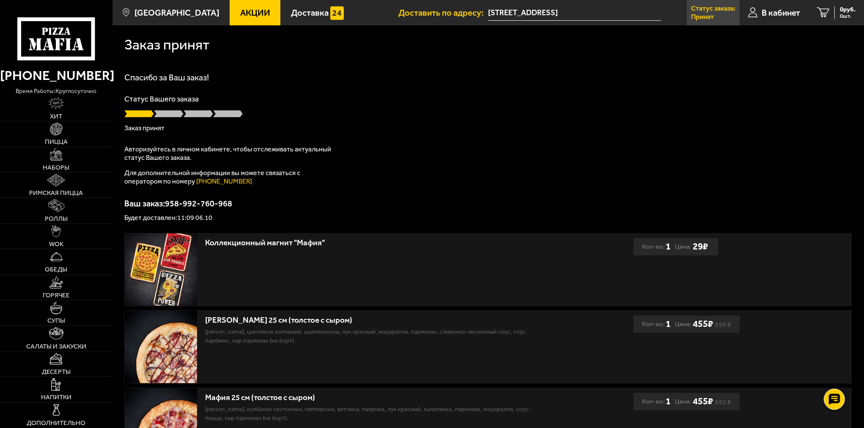
click at [719, 5] on p "Статус заказа:" at bounding box center [713, 8] width 44 height 7
click at [793, 14] on span "В кабинет" at bounding box center [780, 12] width 38 height 8
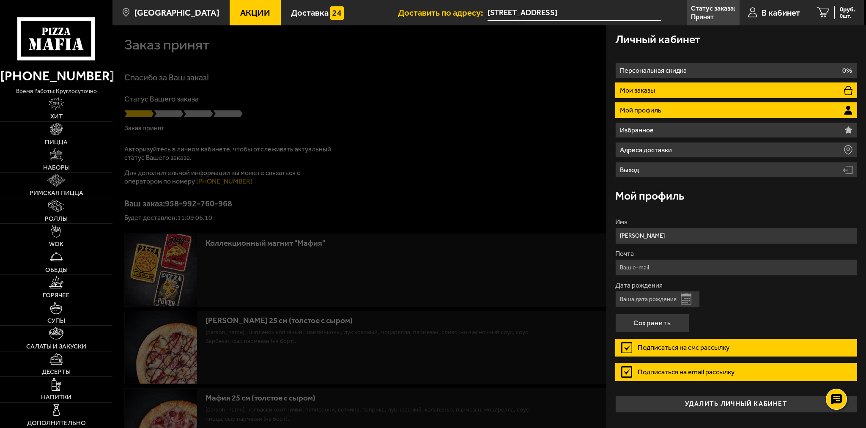
click at [663, 94] on li "Мои заказы" at bounding box center [736, 90] width 242 height 16
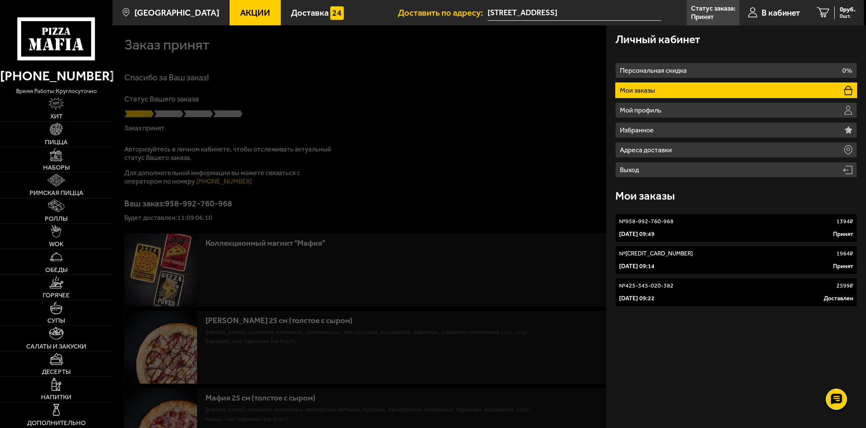
click at [739, 219] on div "№ 958-992-760-968 1394 ₽" at bounding box center [736, 221] width 234 height 8
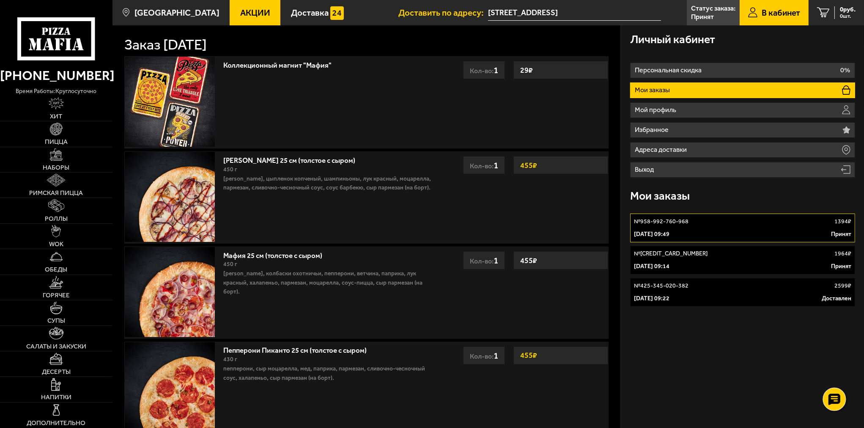
click at [839, 390] on div at bounding box center [834, 398] width 23 height 23
click at [835, 357] on icon at bounding box center [834, 350] width 13 height 13
click at [661, 251] on p "№ [CREDIT_CARD_NUMBER]" at bounding box center [671, 253] width 74 height 8
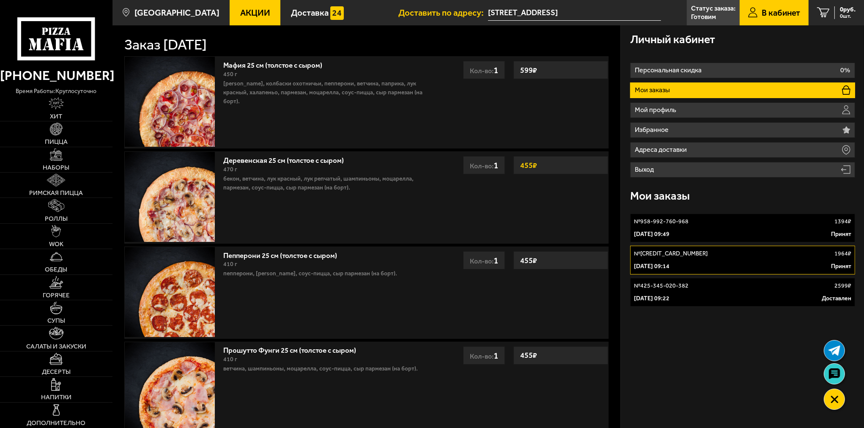
click at [630, 244] on div "№ 958-992-760-968 1394 ₽ [DATE] 09:49 Принят № 629-675-469-395 1964 ₽ [DATE] 09…" at bounding box center [742, 260] width 225 height 100
click at [724, 220] on div "№ 958-992-760-968 1394 ₽" at bounding box center [742, 221] width 217 height 8
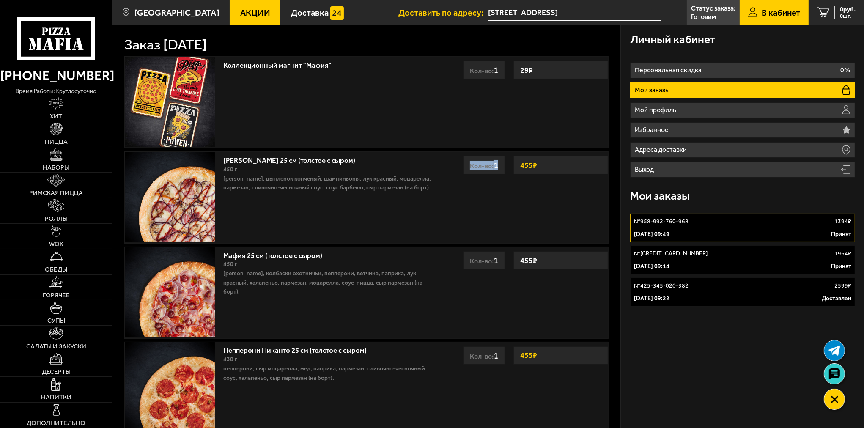
drag, startPoint x: 498, startPoint y: 165, endPoint x: 462, endPoint y: 167, distance: 36.0
click at [463, 167] on div "Кол-во: 1" at bounding box center [484, 165] width 42 height 18
click at [462, 167] on div "[PERSON_NAME] 25 см (толстое с сыром) 450 г бекон, цыпленок копченый, шампиньон…" at bounding box center [294, 197] width 338 height 91
drag, startPoint x: 467, startPoint y: 166, endPoint x: 502, endPoint y: 163, distance: 35.3
click at [502, 163] on div "Кол-во: 1" at bounding box center [484, 165] width 42 height 18
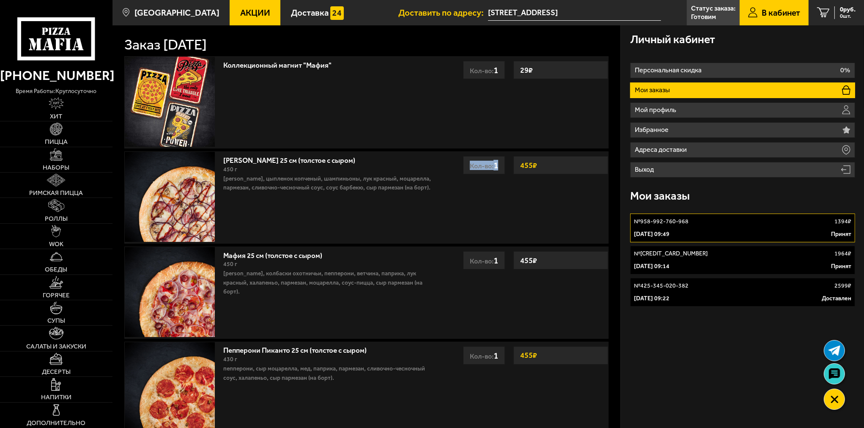
click at [502, 164] on div "Кол-во: 1" at bounding box center [484, 165] width 42 height 18
drag, startPoint x: 500, startPoint y: 165, endPoint x: 464, endPoint y: 168, distance: 35.6
click at [464, 168] on div "Кол-во: 1" at bounding box center [484, 165] width 42 height 18
click at [452, 203] on div "[PERSON_NAME] 25 см (толстое с сыром) 450 г бекон, цыпленок копченый, шампиньон…" at bounding box center [294, 197] width 338 height 91
drag, startPoint x: 271, startPoint y: 45, endPoint x: 121, endPoint y: 48, distance: 149.7
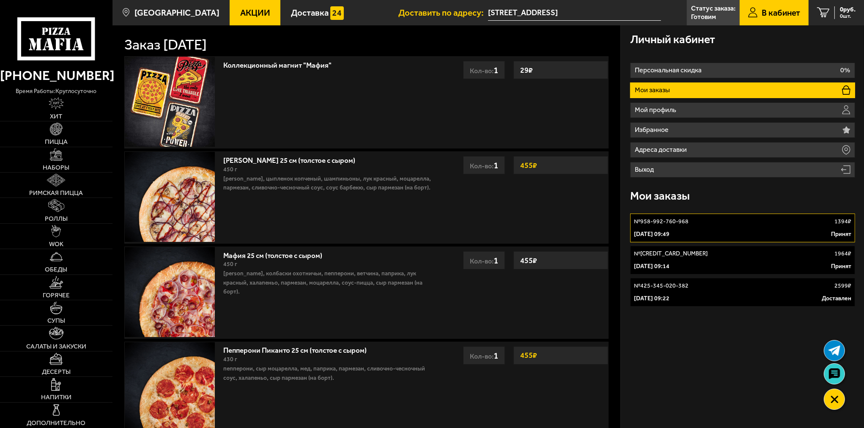
click at [121, 48] on div "Заказ [DATE] Коллекционный магнит "Мафия" 29 ₽ Кол-во: 1 29 ₽ Кол-во: 1 Чикен Б…" at bounding box center [366, 272] width 509 height 495
click at [127, 47] on h1 "Заказ [DATE]" at bounding box center [165, 45] width 82 height 14
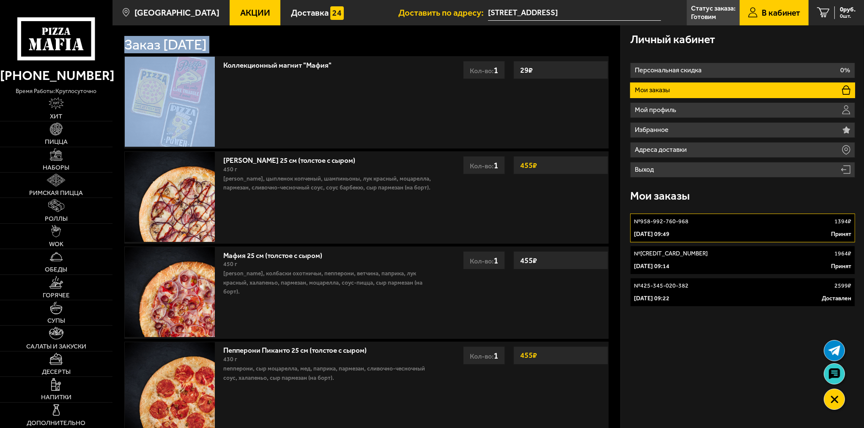
click at [127, 47] on h1 "Заказ [DATE]" at bounding box center [165, 45] width 82 height 14
click at [135, 43] on h1 "Заказ [DATE]" at bounding box center [165, 45] width 82 height 14
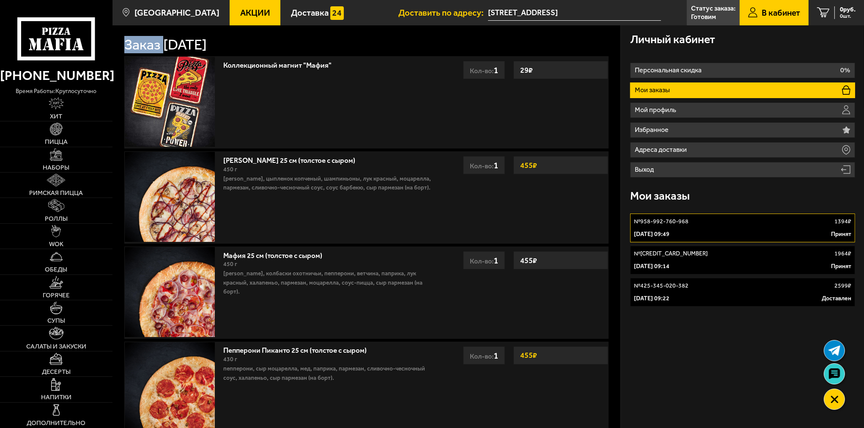
click at [135, 43] on h1 "Заказ [DATE]" at bounding box center [165, 45] width 82 height 14
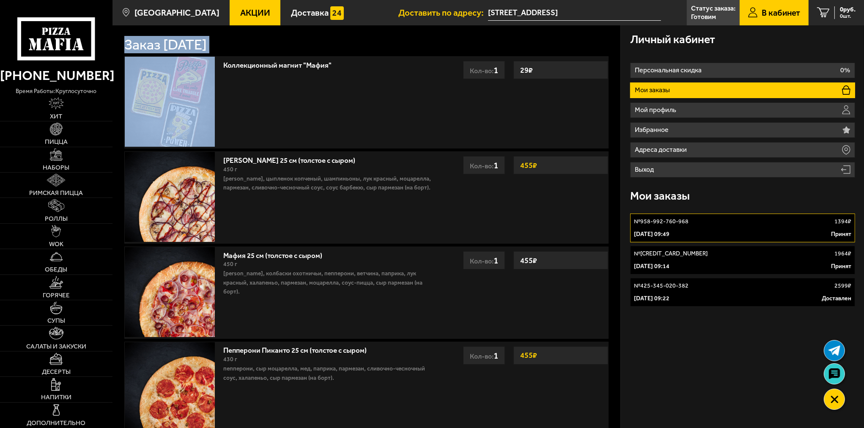
click at [135, 43] on h1 "Заказ [DATE]" at bounding box center [165, 45] width 82 height 14
